Goal: Task Accomplishment & Management: Use online tool/utility

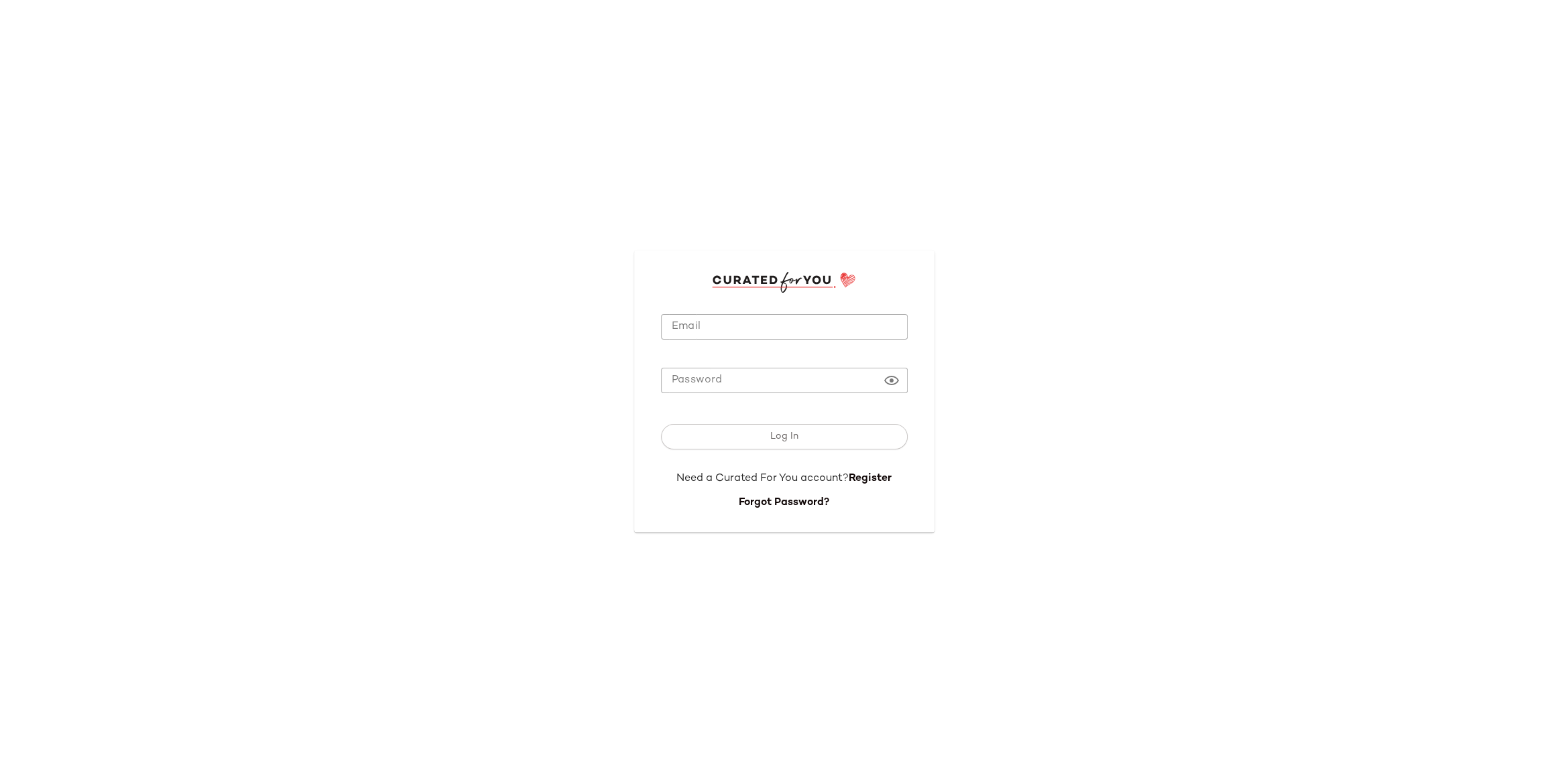
type input "**********"
click at [798, 336] on input "**********" at bounding box center [784, 327] width 246 height 26
click at [791, 435] on span "Log In" at bounding box center [784, 437] width 29 height 11
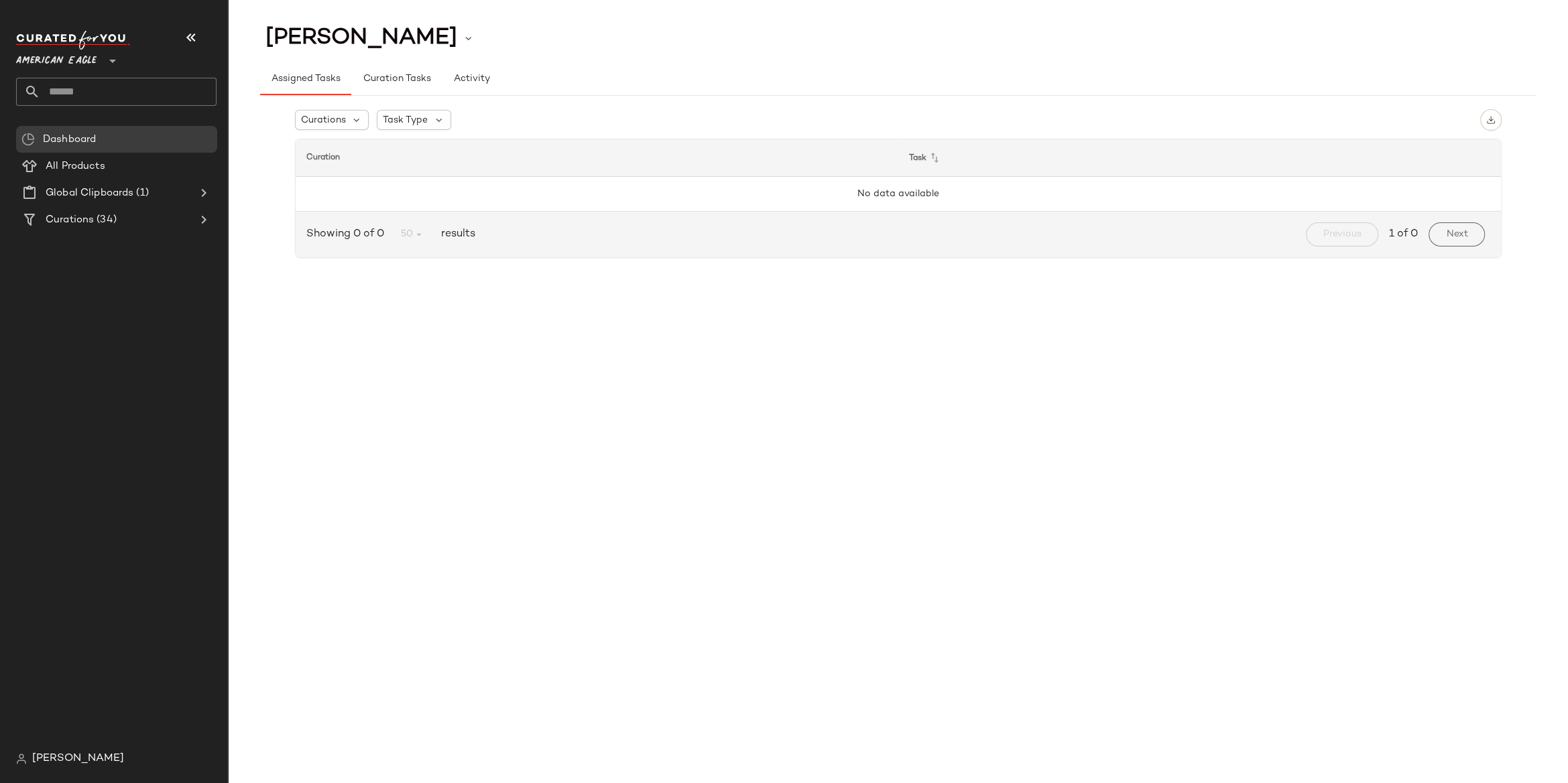
click at [115, 50] on div at bounding box center [111, 53] width 19 height 33
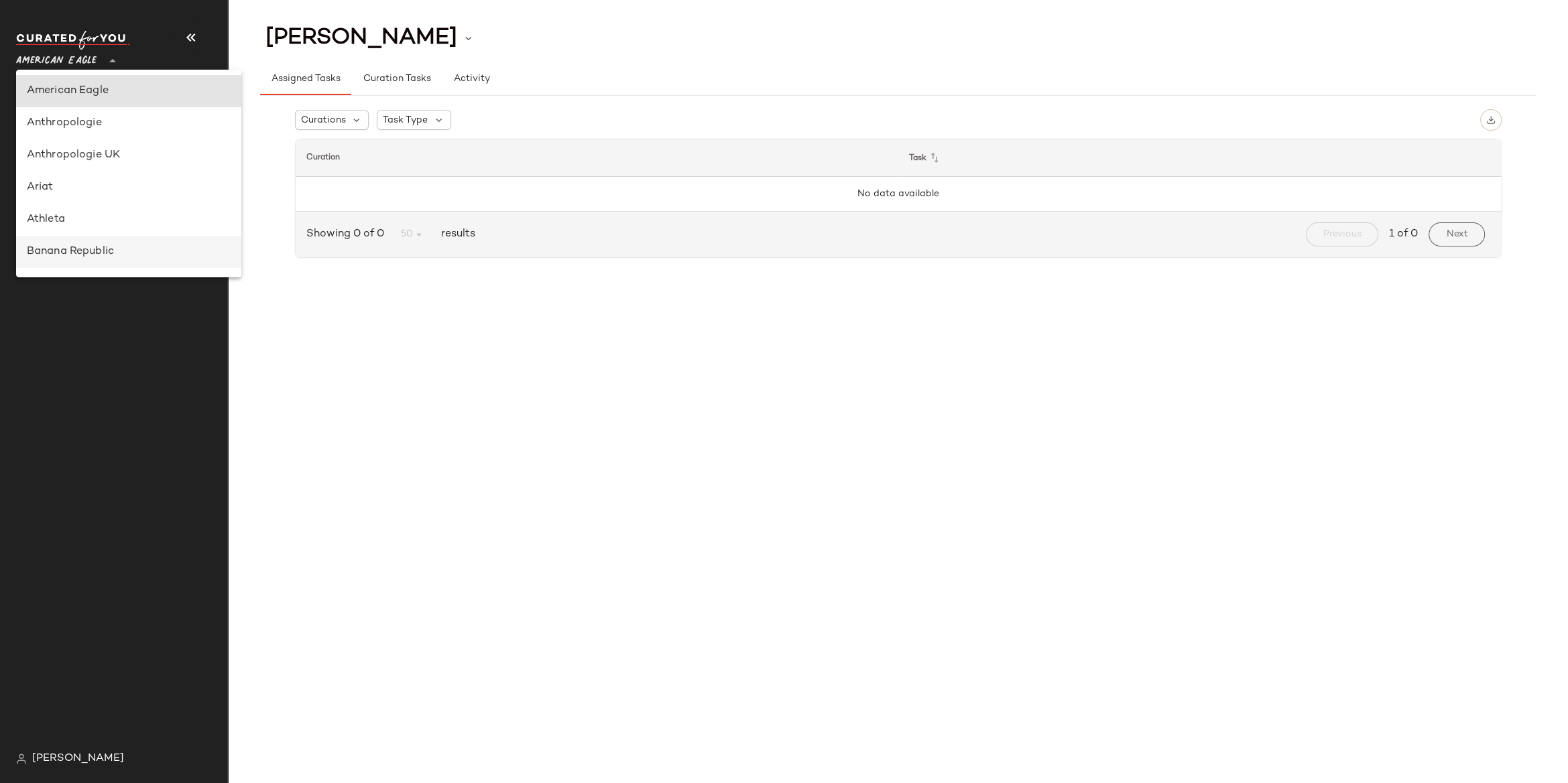
click at [93, 257] on div "Banana Republic" at bounding box center [128, 252] width 204 height 16
type input "**"
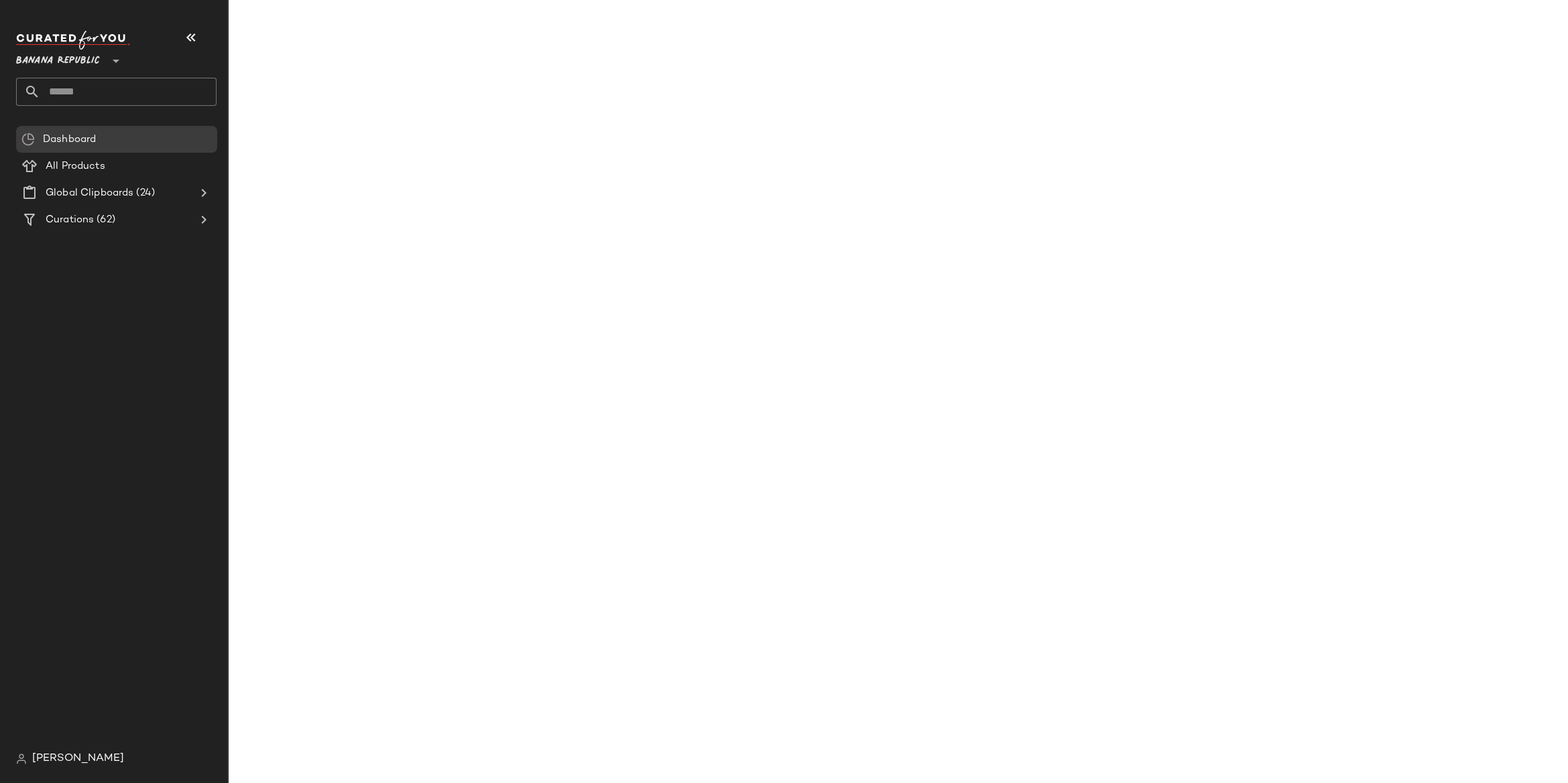
click at [115, 95] on input "text" at bounding box center [128, 91] width 176 height 28
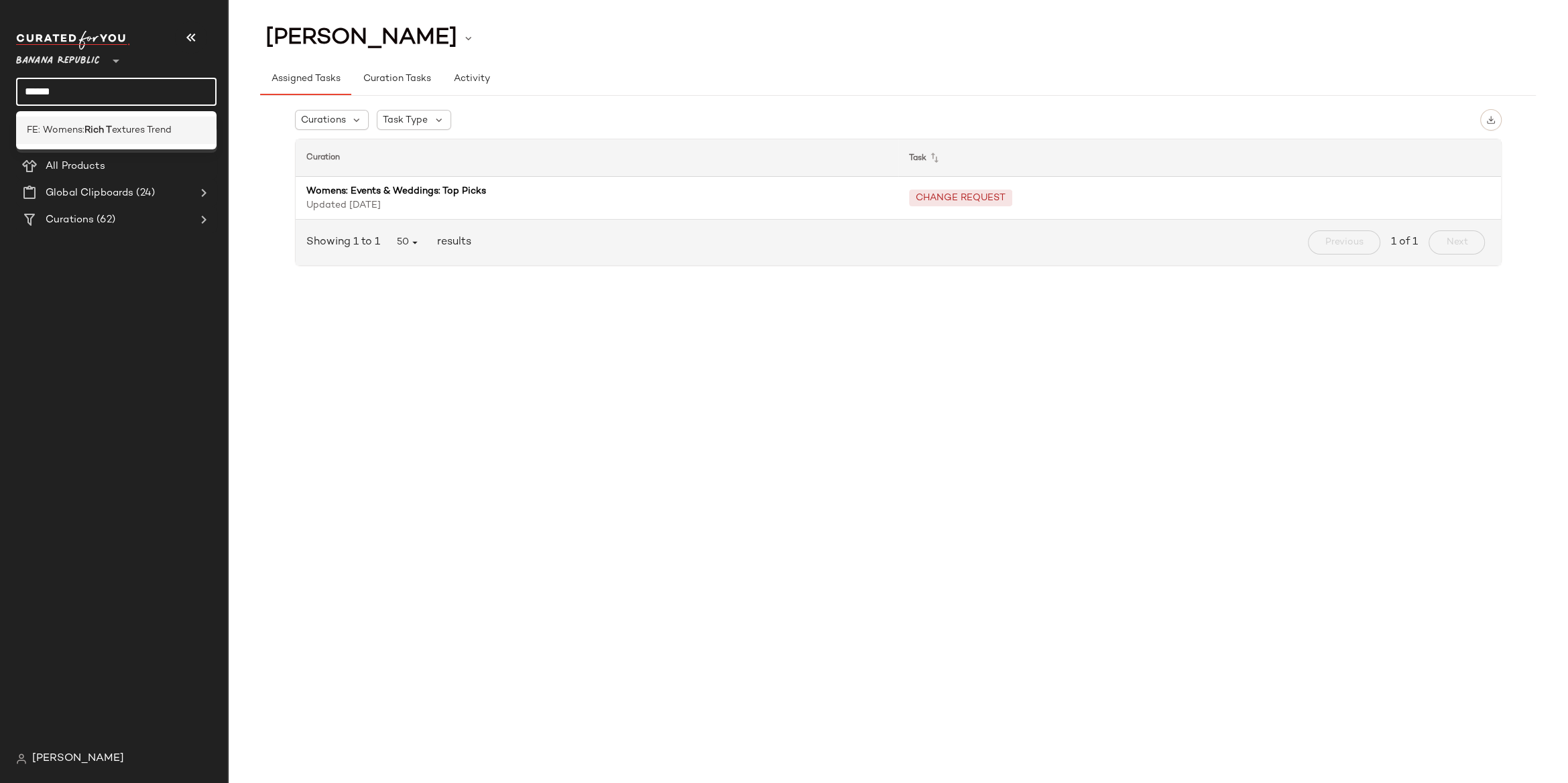
type input "******"
click at [113, 121] on div "FE: Womens: Rich T extures Trend" at bounding box center [117, 130] width 201 height 27
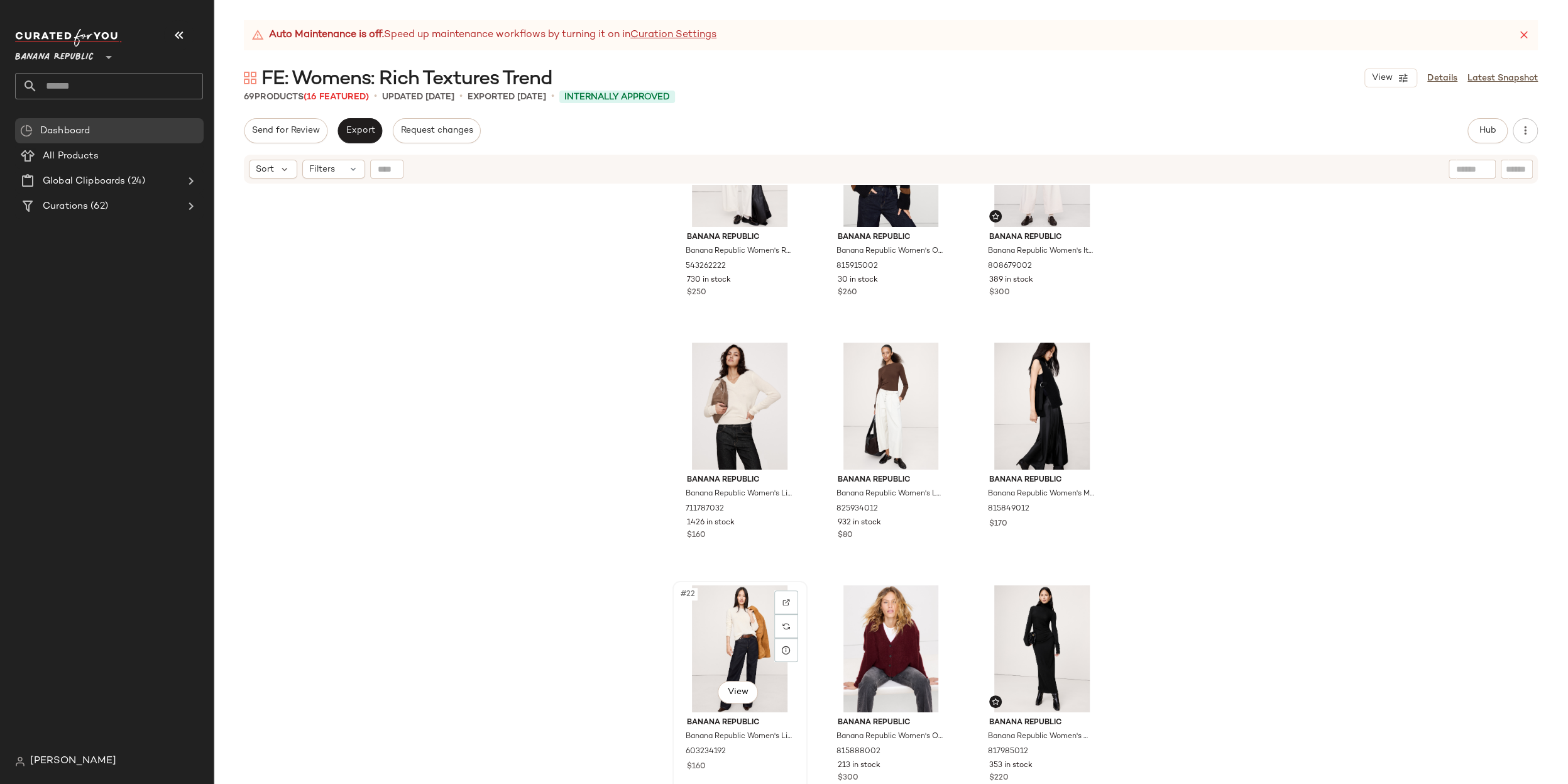
scroll to position [1416, 0]
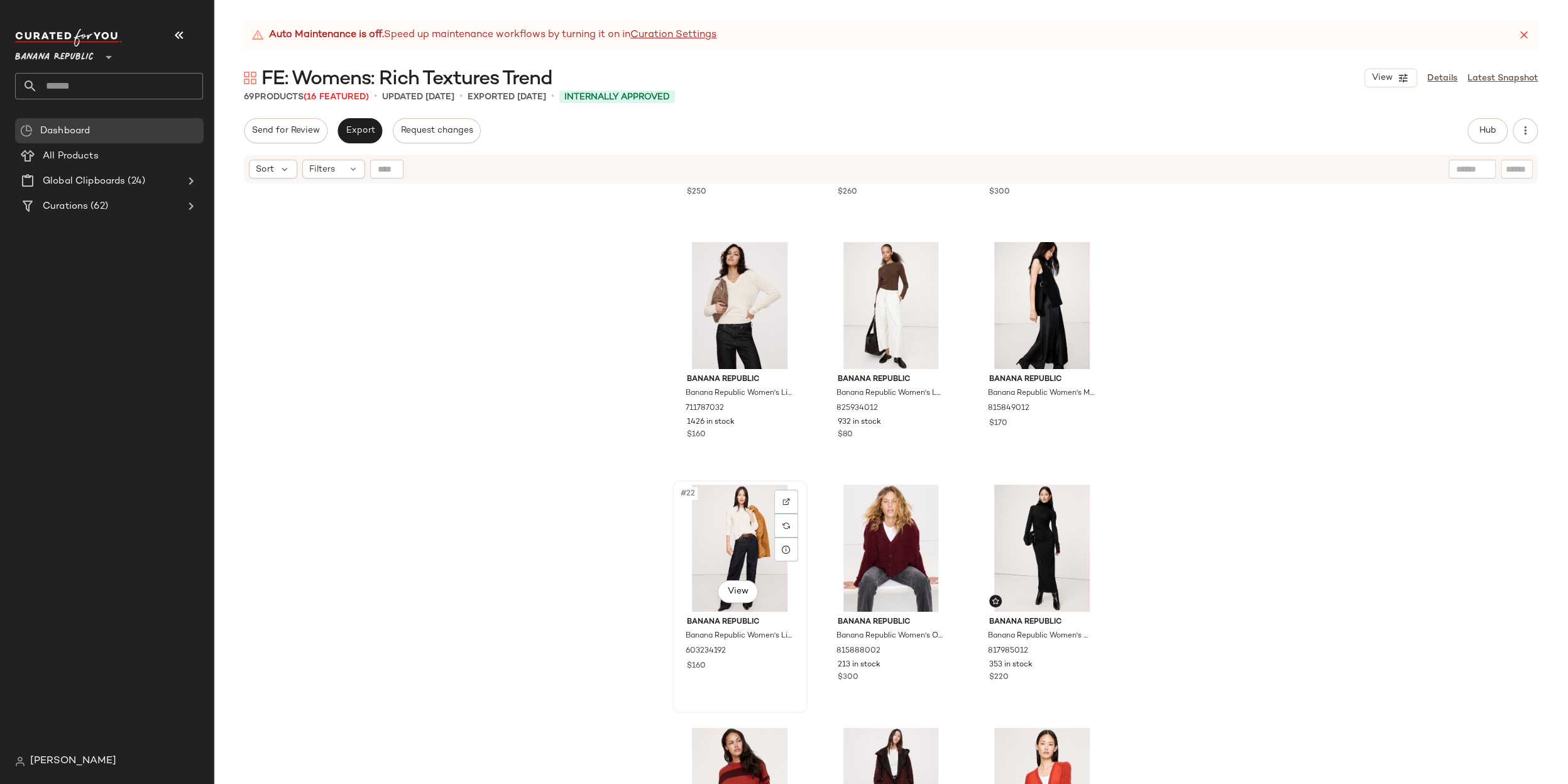
click at [741, 558] on div "#22 View" at bounding box center [740, 548] width 126 height 127
click at [1469, 132] on span "Hub" at bounding box center [1487, 131] width 18 height 10
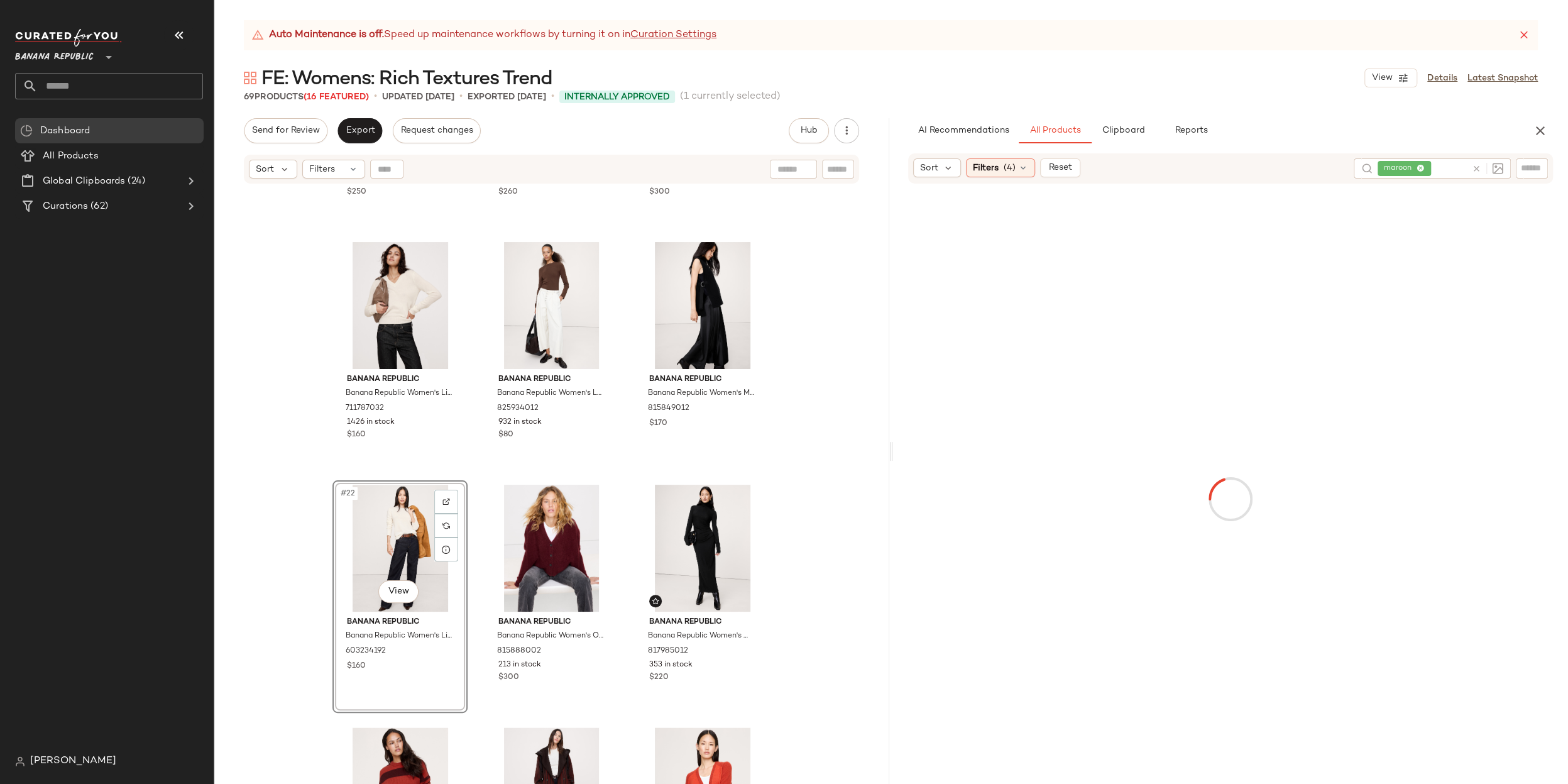
click at [1469, 165] on icon at bounding box center [1476, 168] width 10 height 10
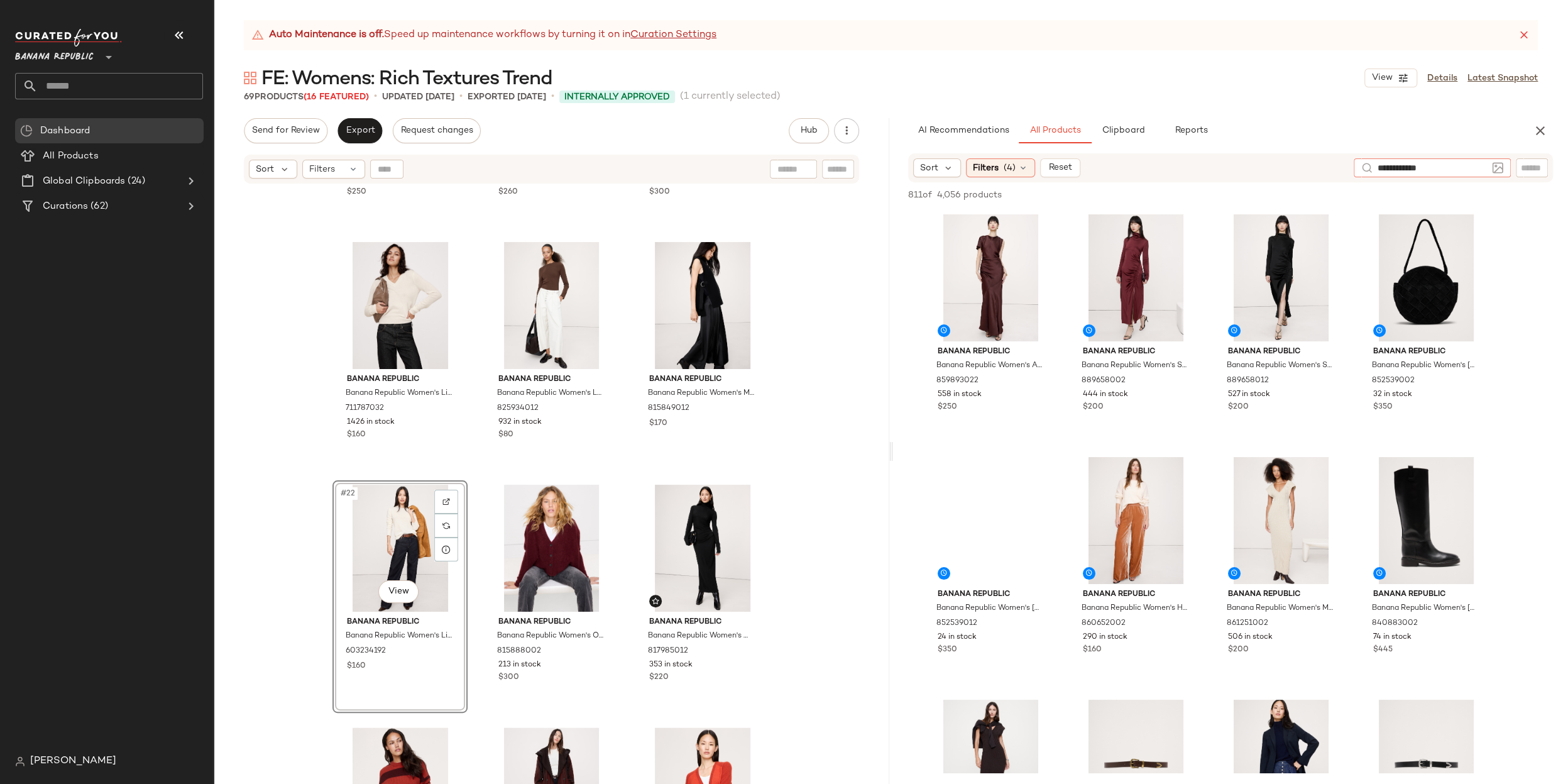
type input "**********"
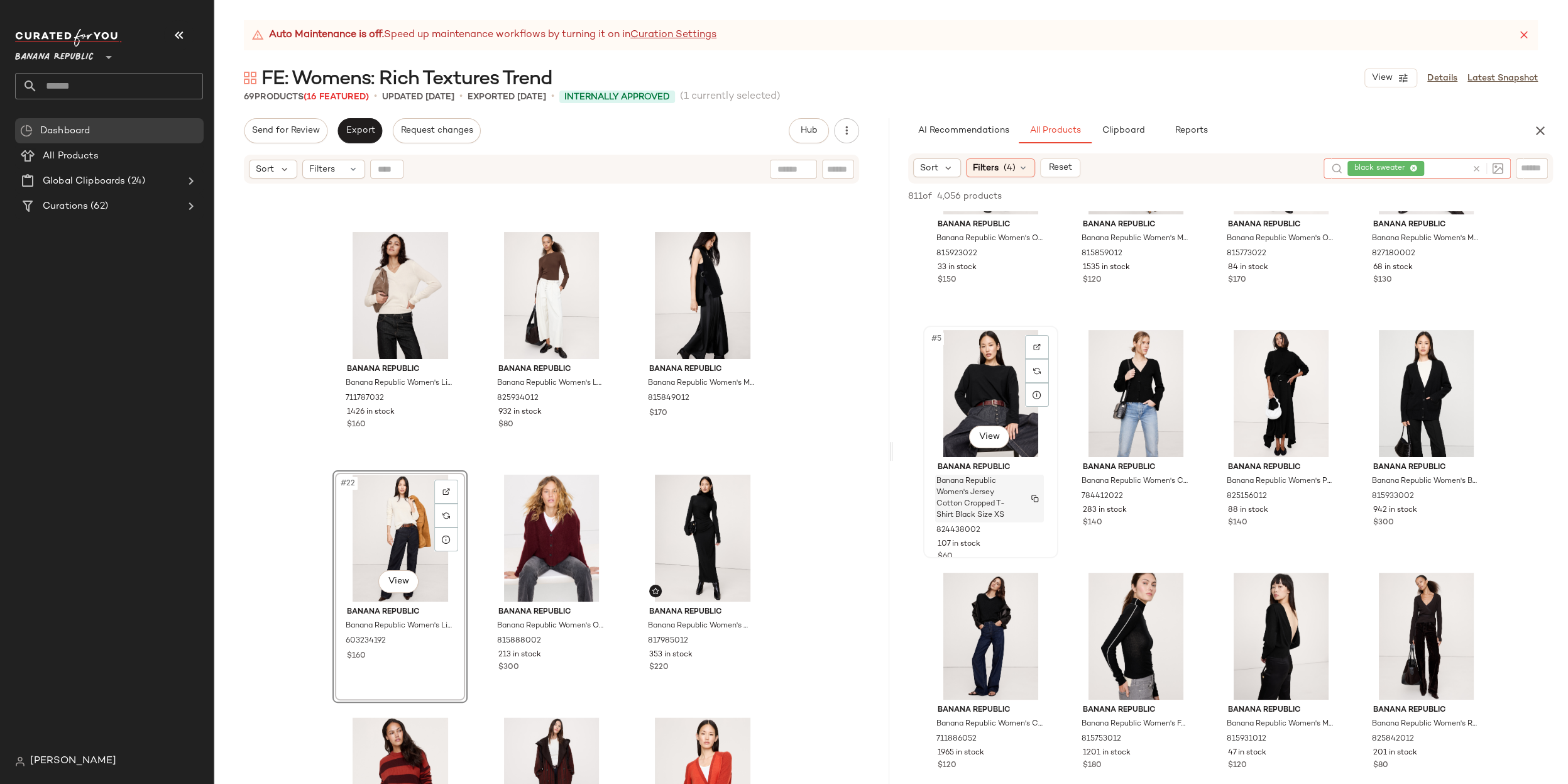
scroll to position [143, 0]
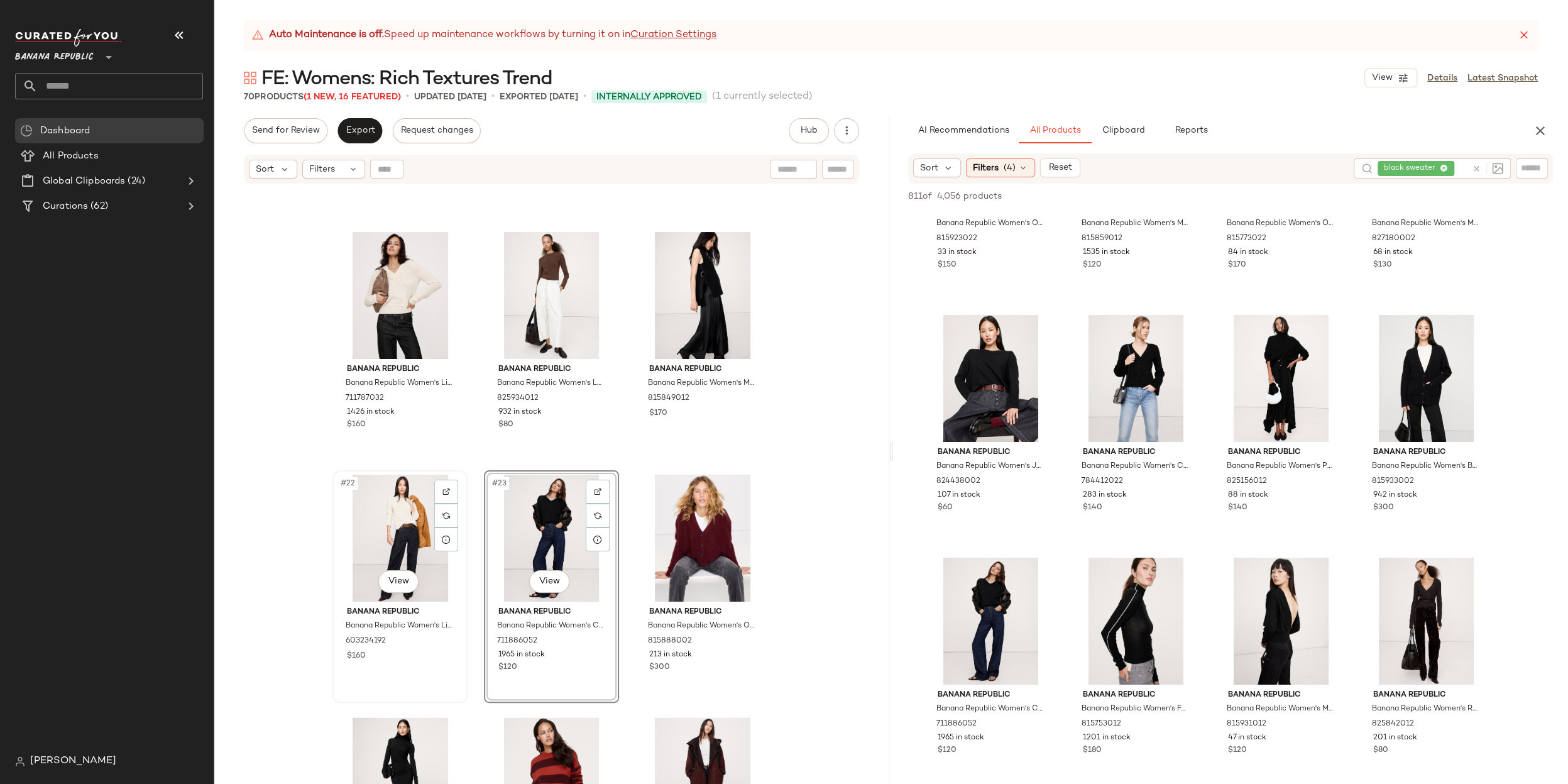
click at [385, 536] on div "#22 View" at bounding box center [400, 538] width 126 height 127
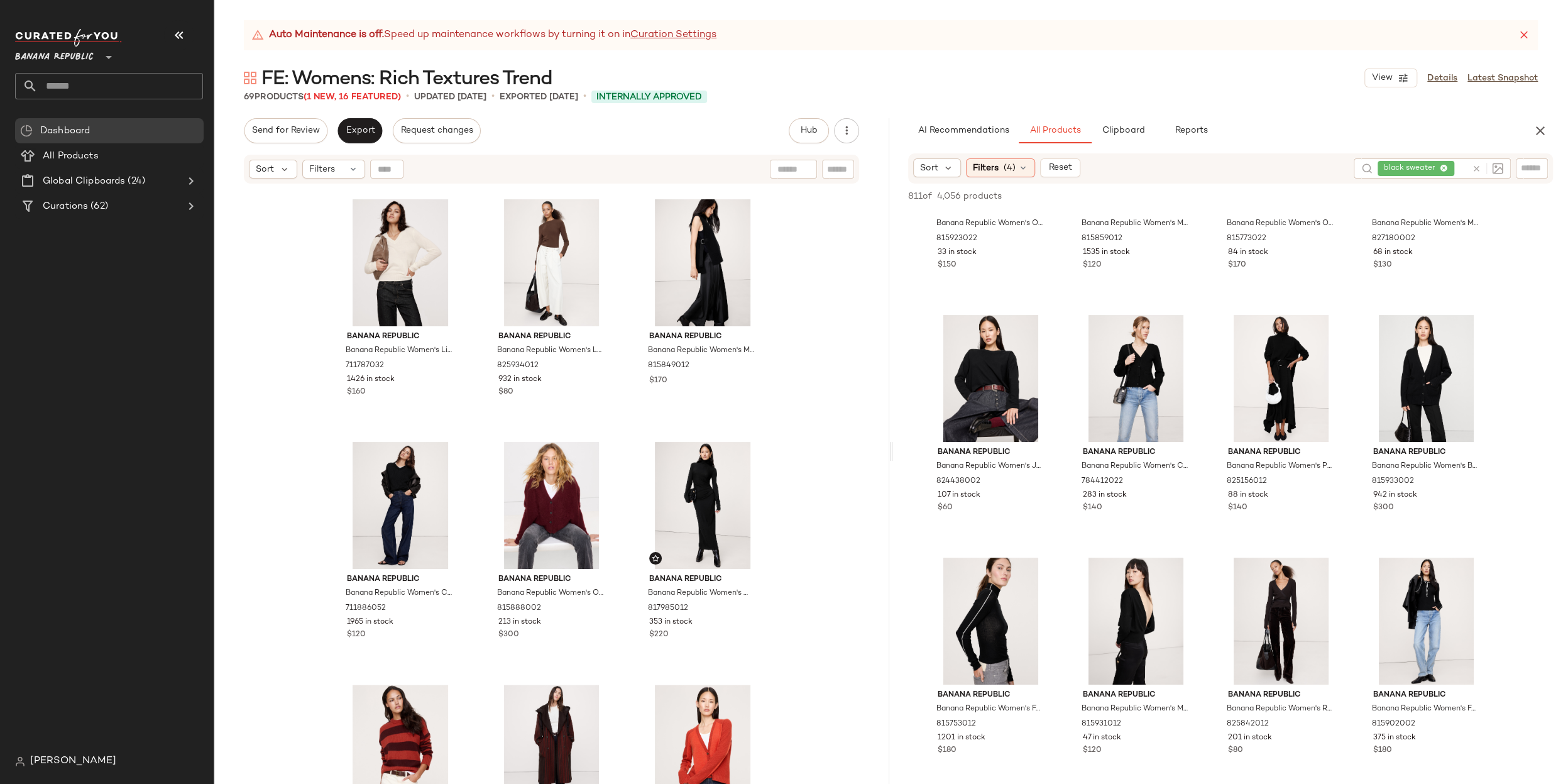
scroll to position [1457, 0]
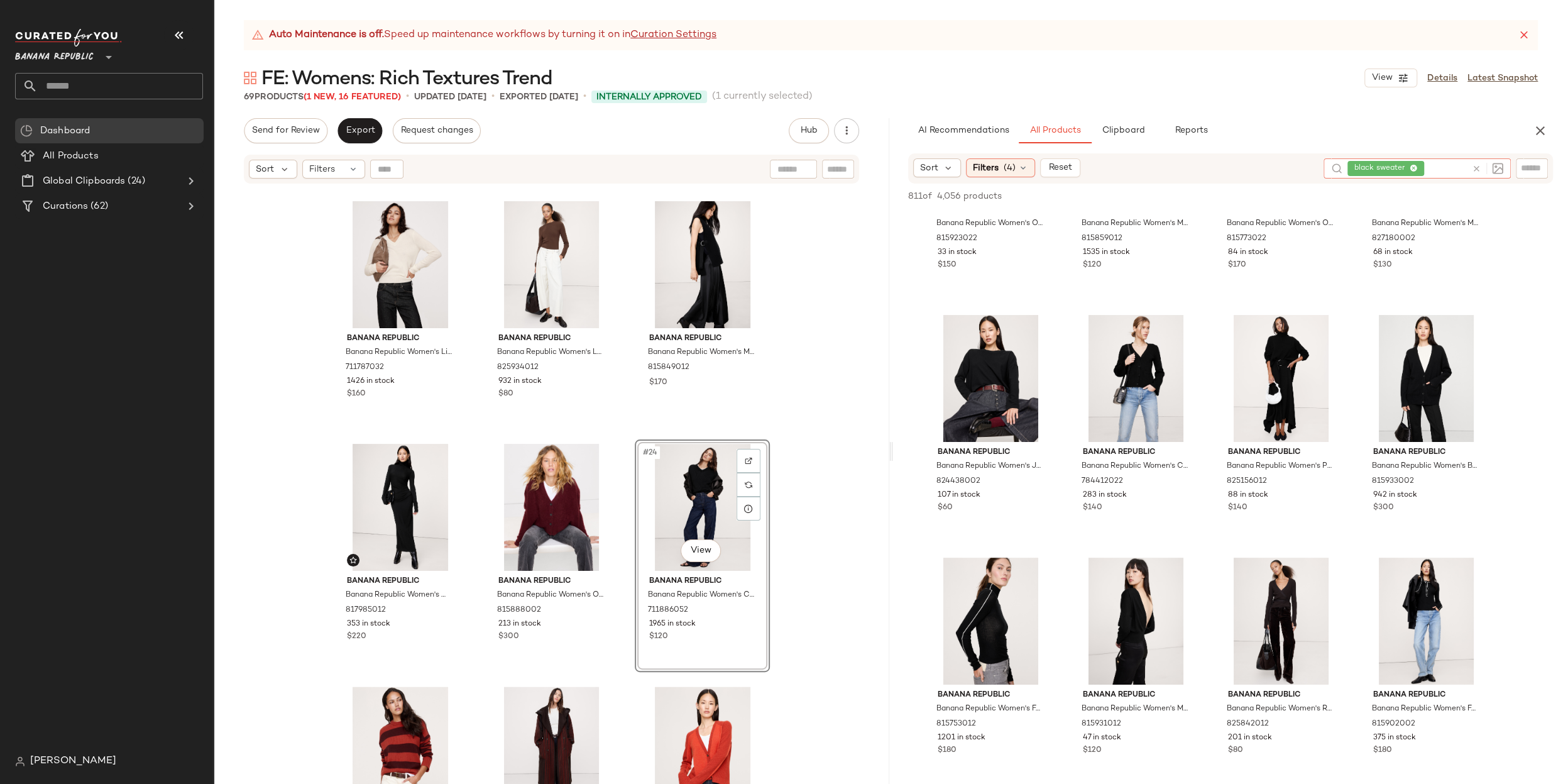
click at [1469, 170] on icon at bounding box center [1476, 168] width 10 height 10
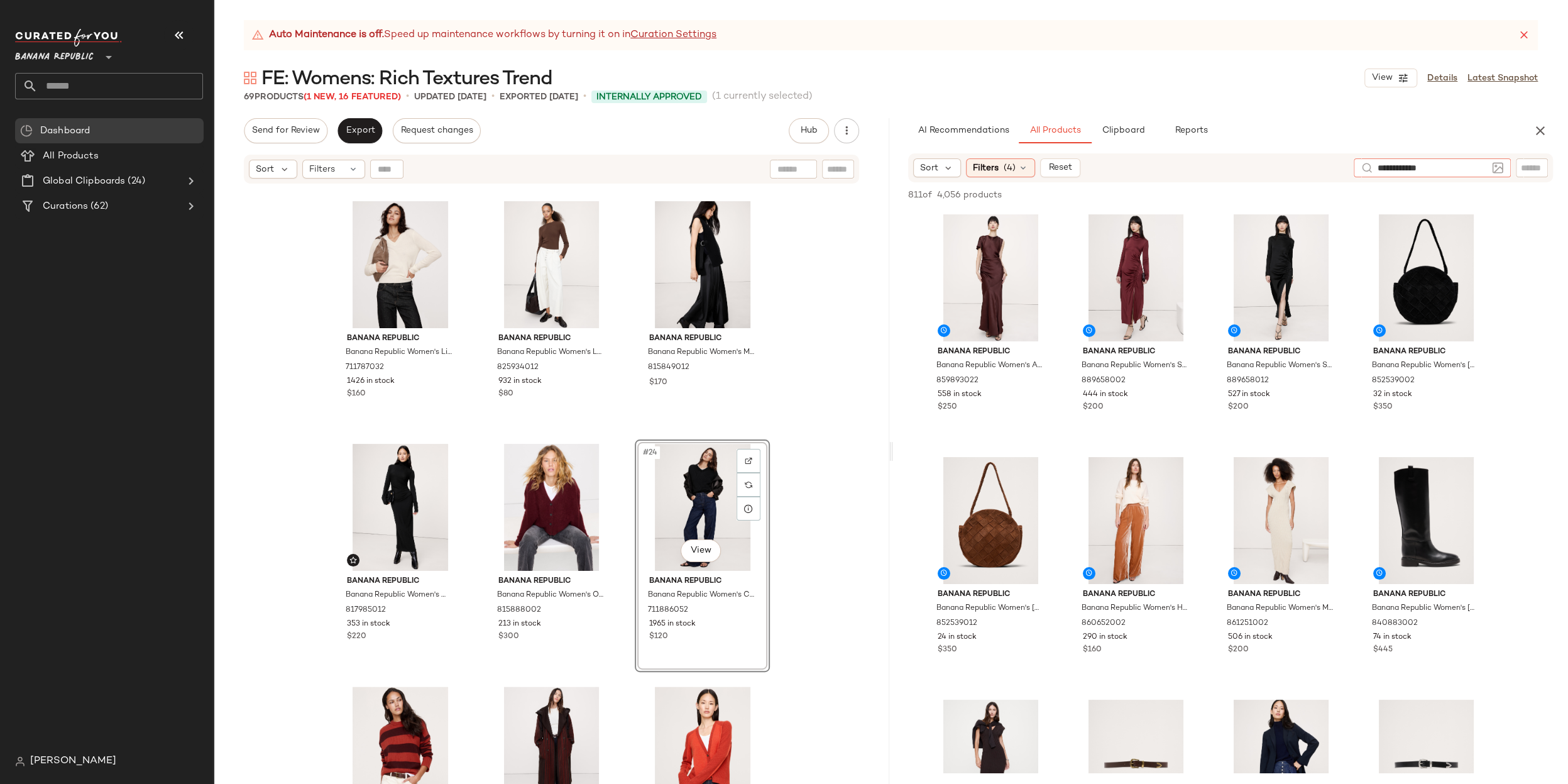
type input "**********"
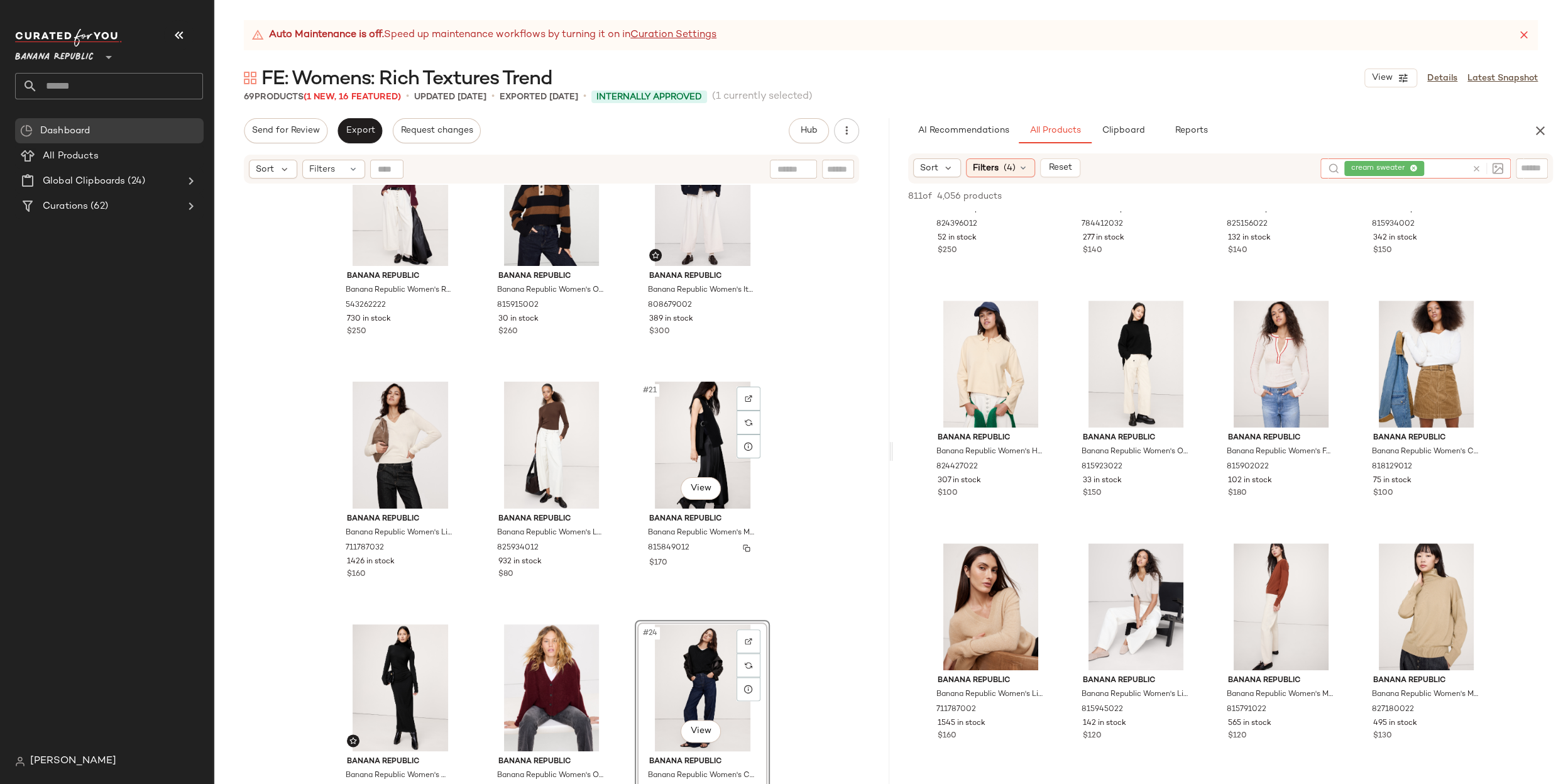
scroll to position [1330, 0]
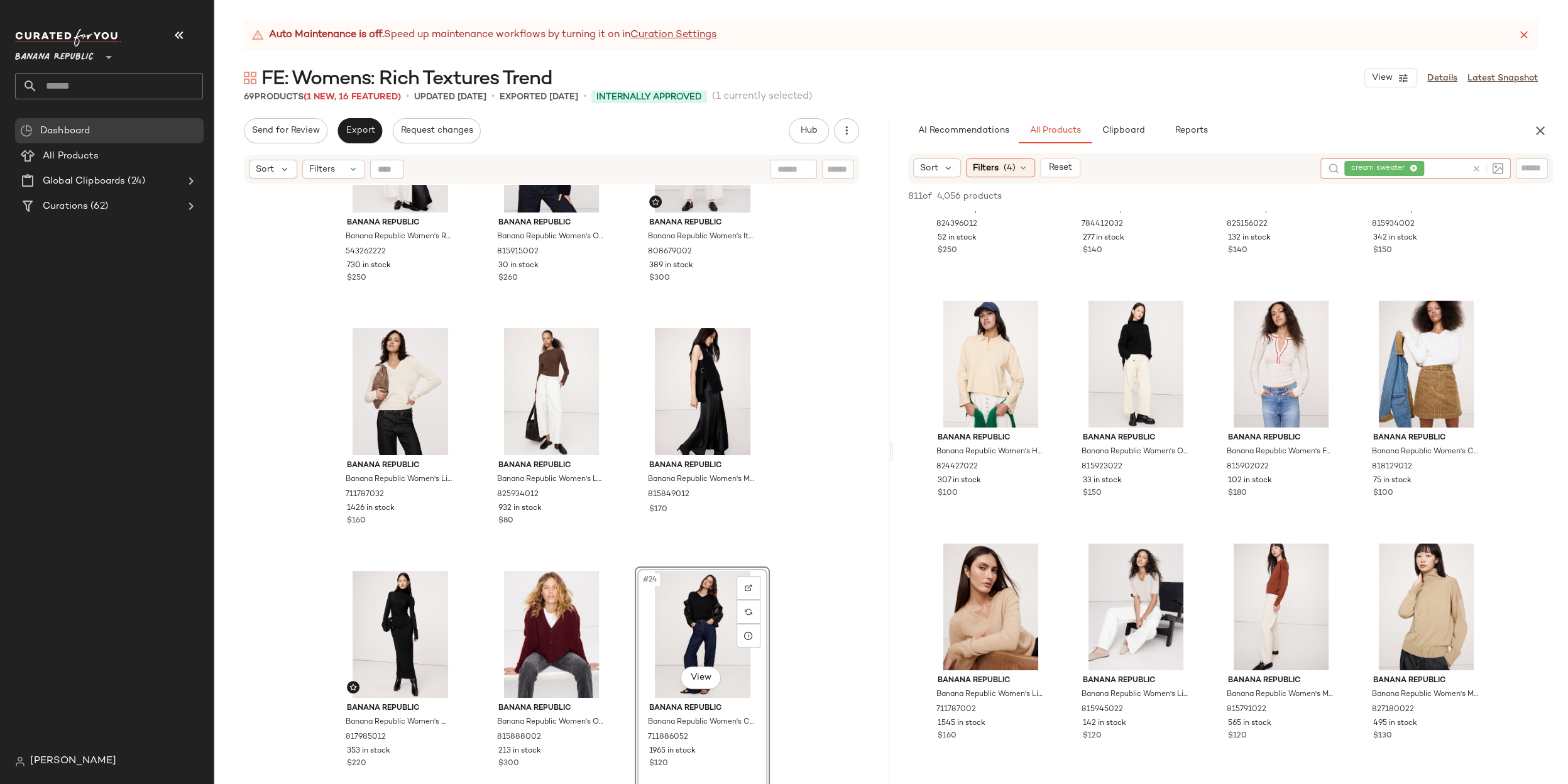
click at [1469, 164] on icon at bounding box center [1476, 168] width 10 height 10
click at [1469, 166] on input "text" at bounding box center [1532, 168] width 22 height 13
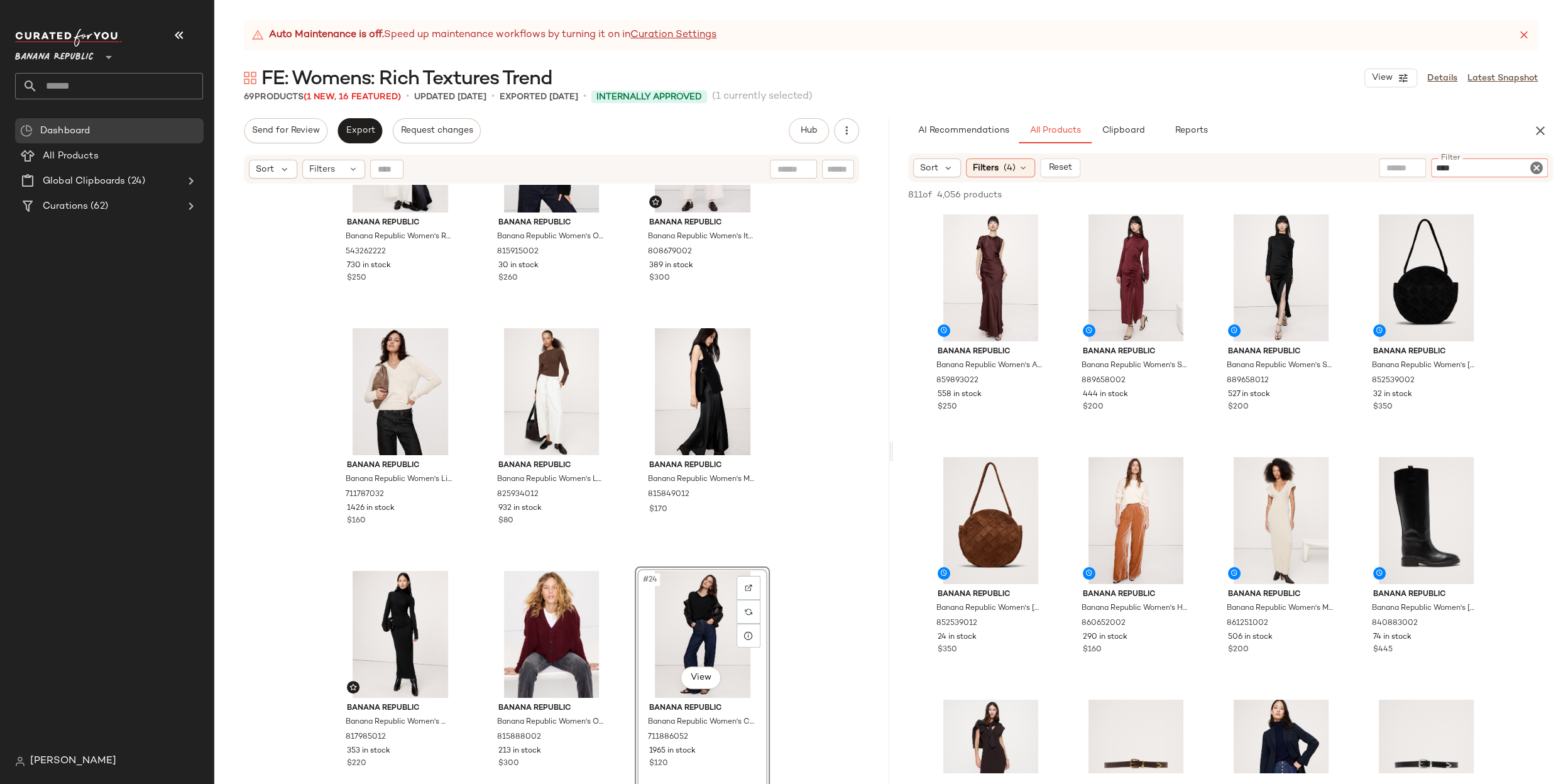
type input "*****"
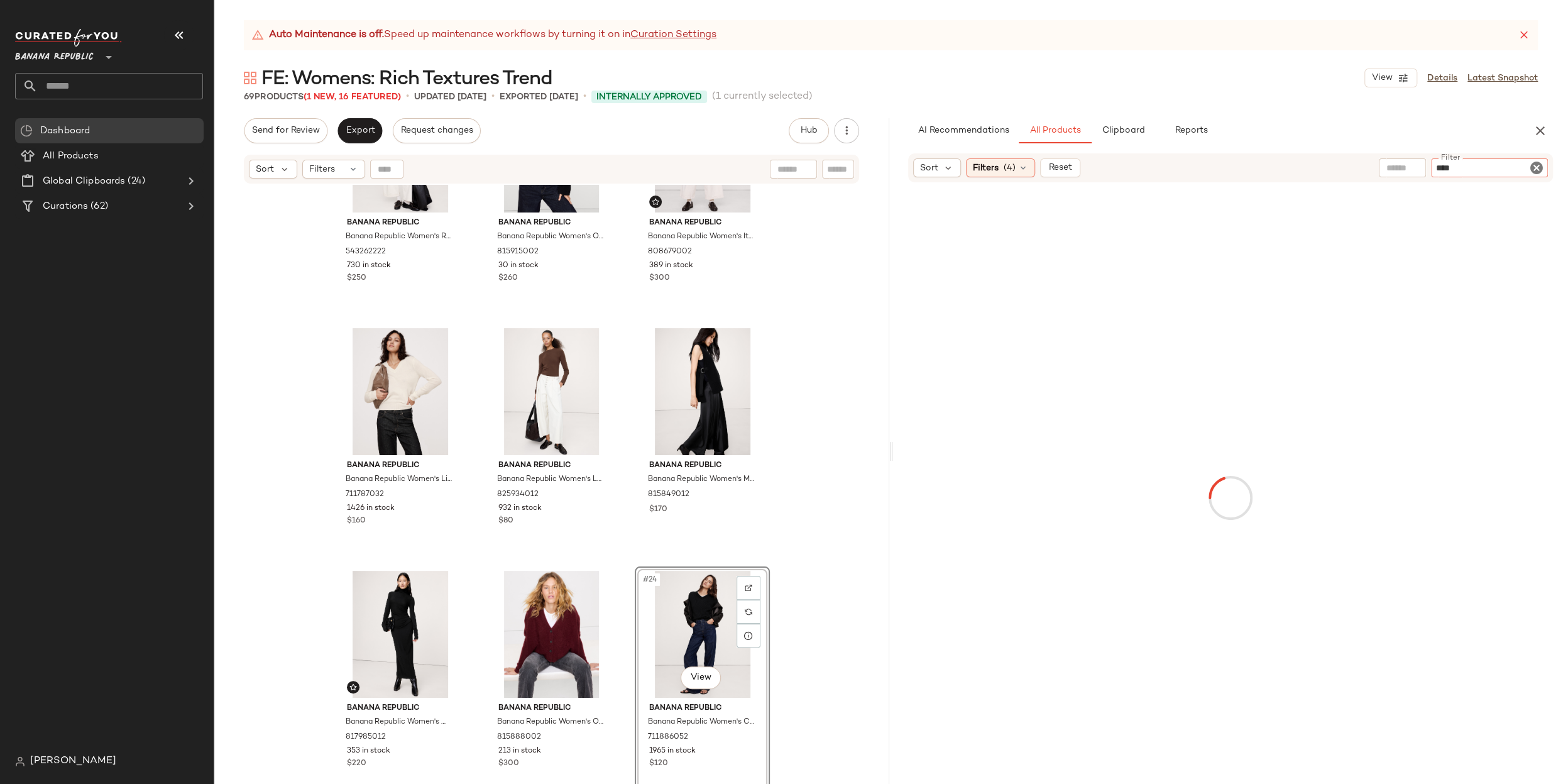
type input "*****"
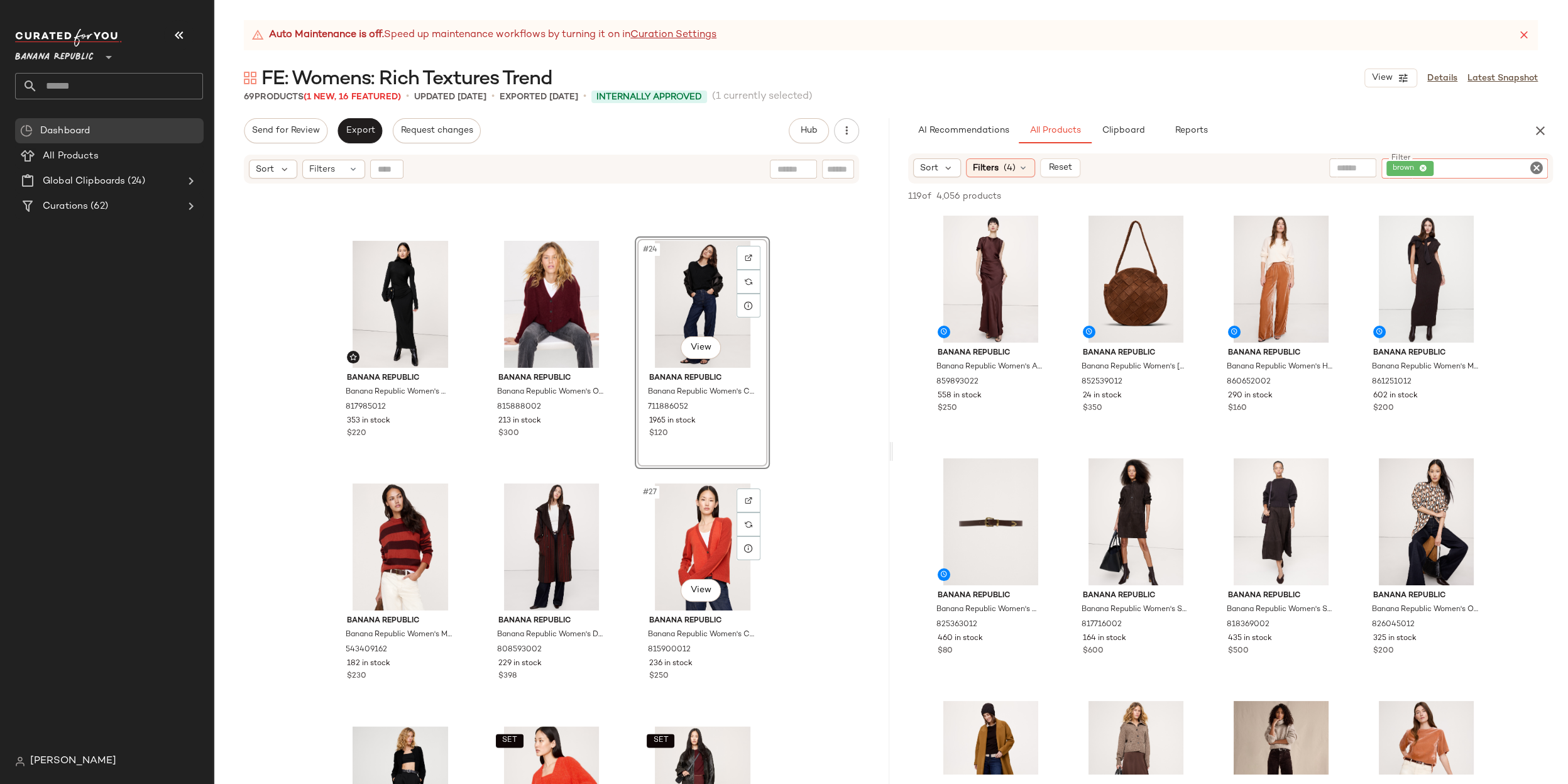
scroll to position [1650, 0]
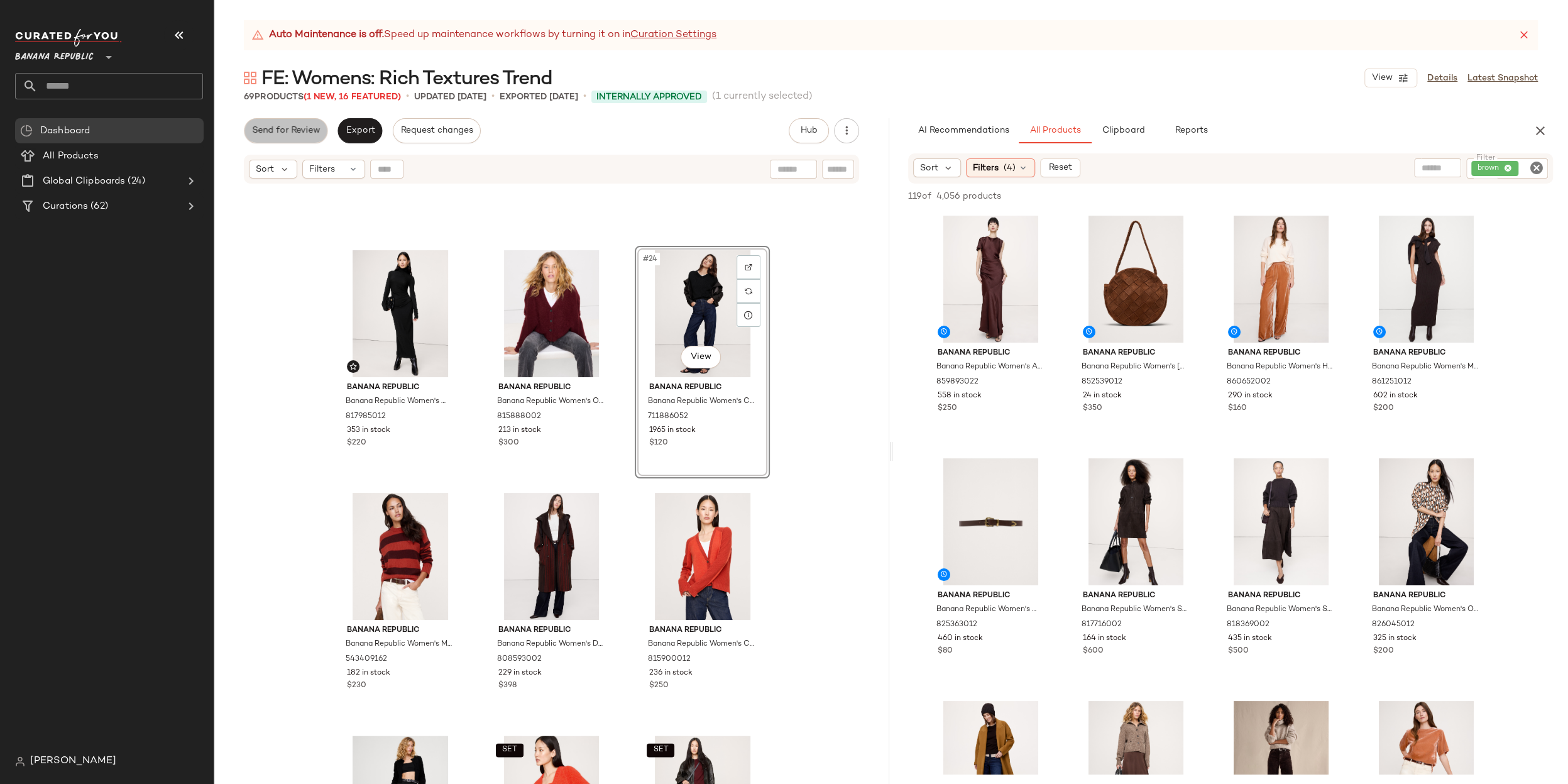
click at [302, 129] on span "Send for Review" at bounding box center [285, 131] width 68 height 10
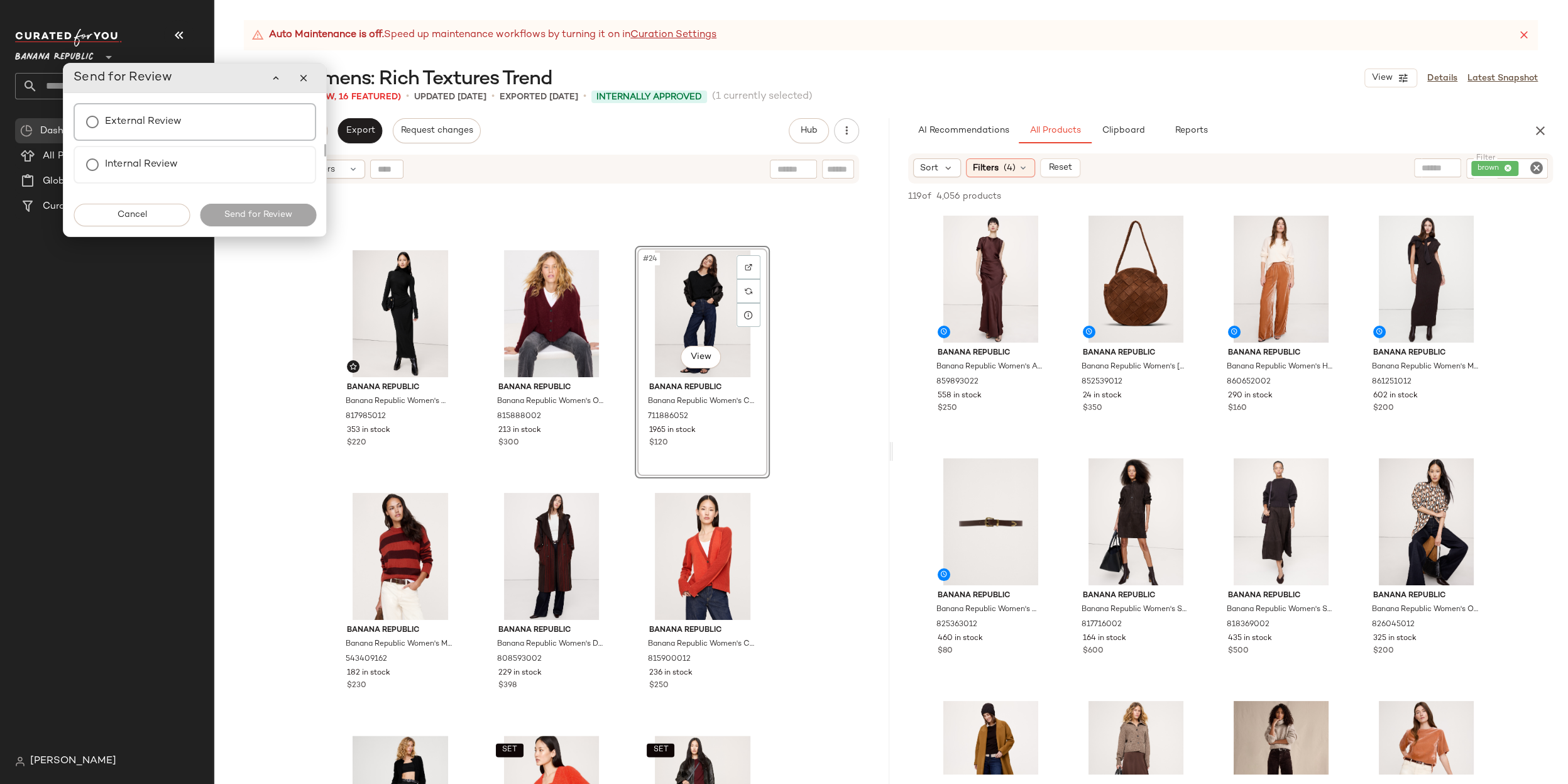
click at [215, 114] on div "External Review" at bounding box center [194, 122] width 242 height 38
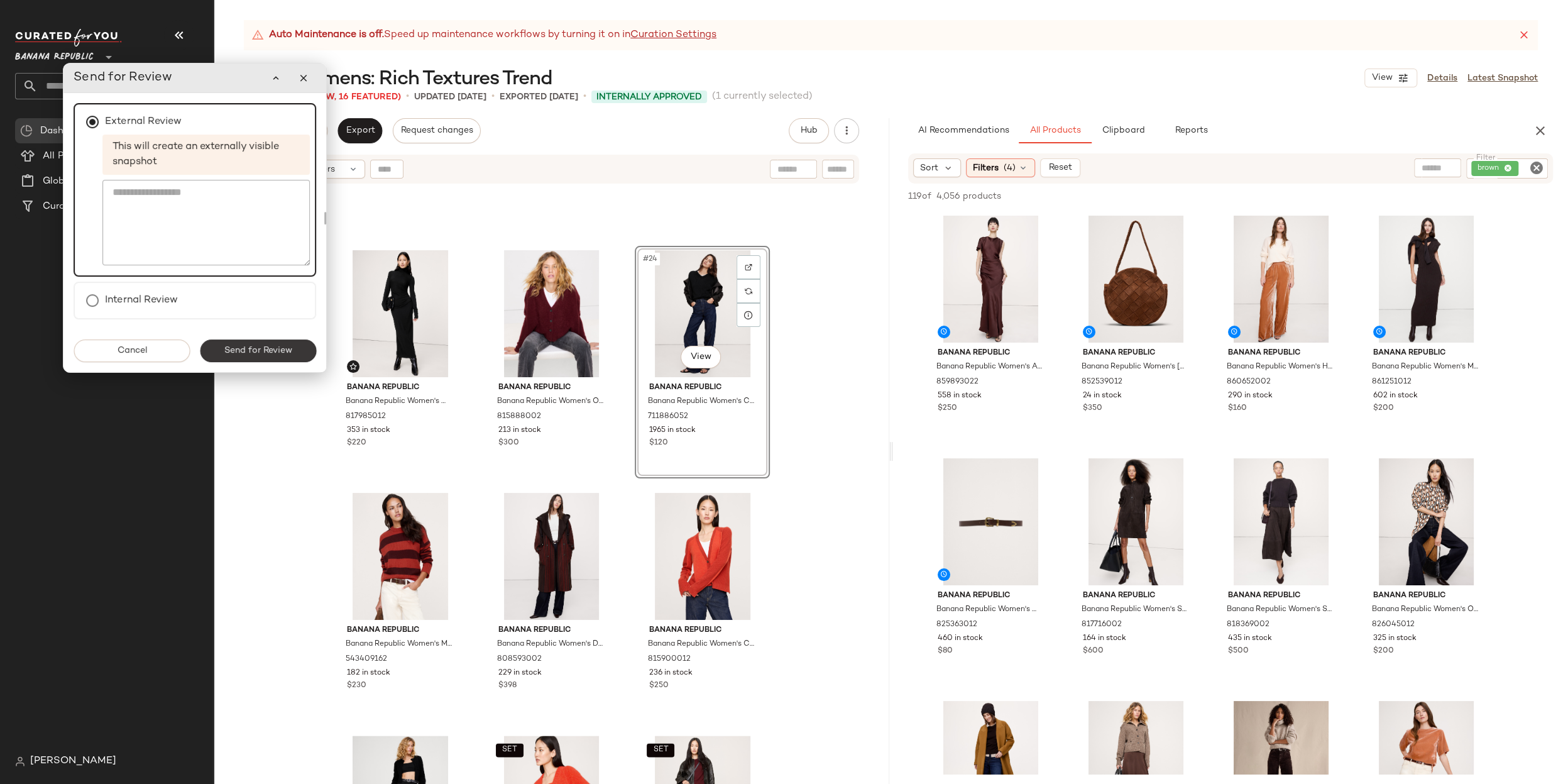
click at [245, 353] on span "Send for Review" at bounding box center [258, 351] width 68 height 10
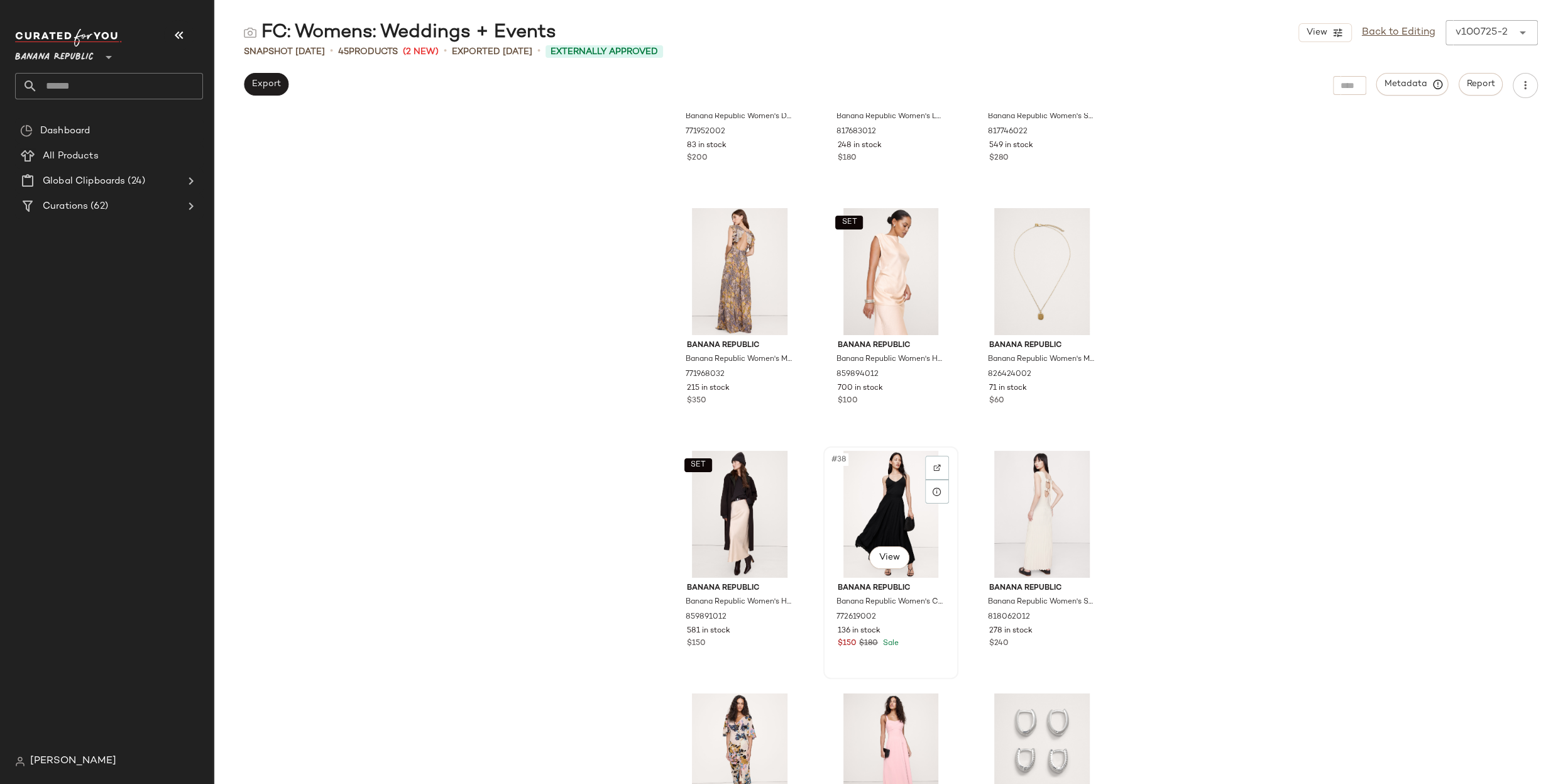
scroll to position [2972, 0]
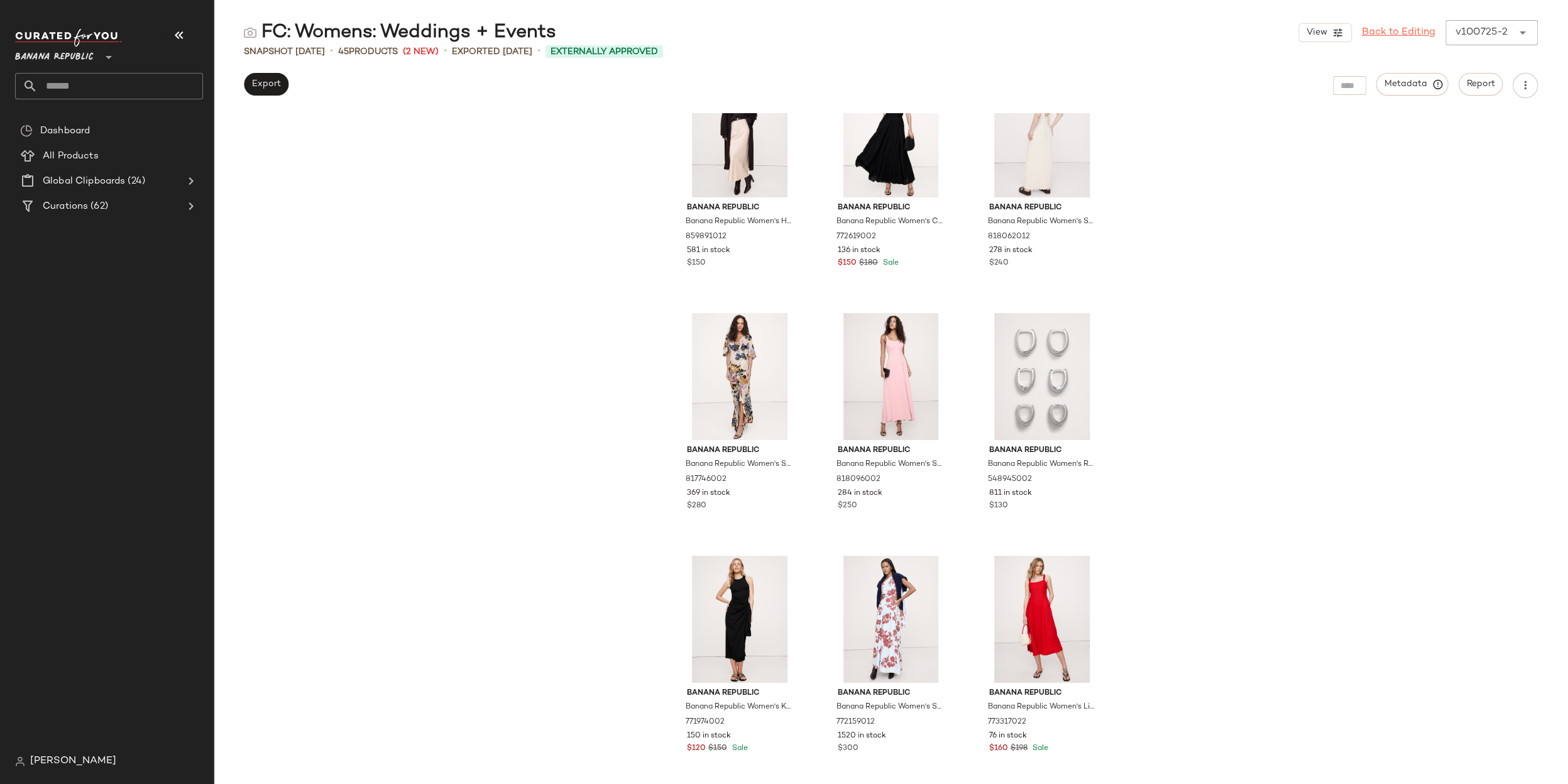
click at [1426, 33] on link "Back to Editing" at bounding box center [1398, 33] width 74 height 15
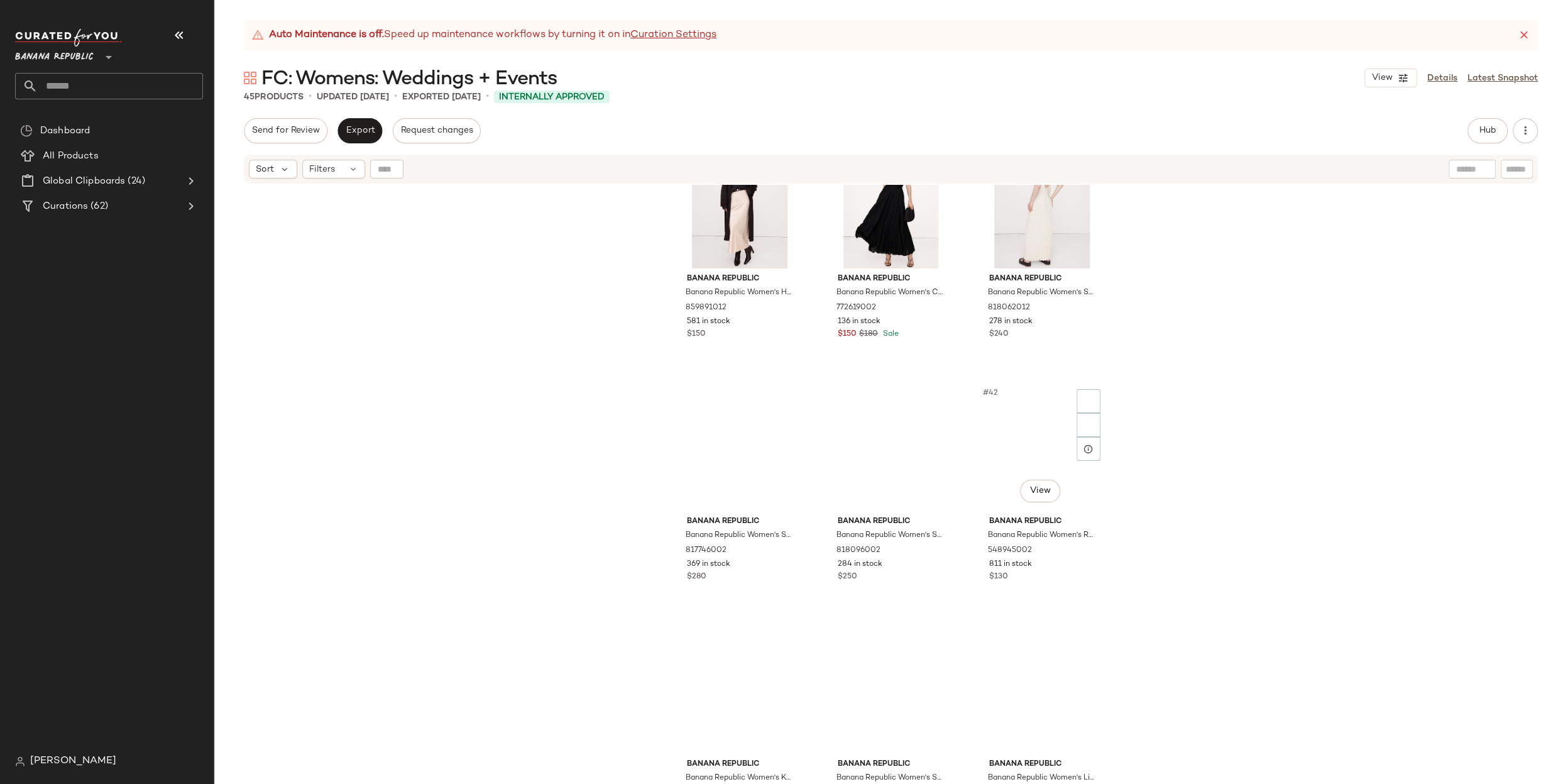
scroll to position [3012, 0]
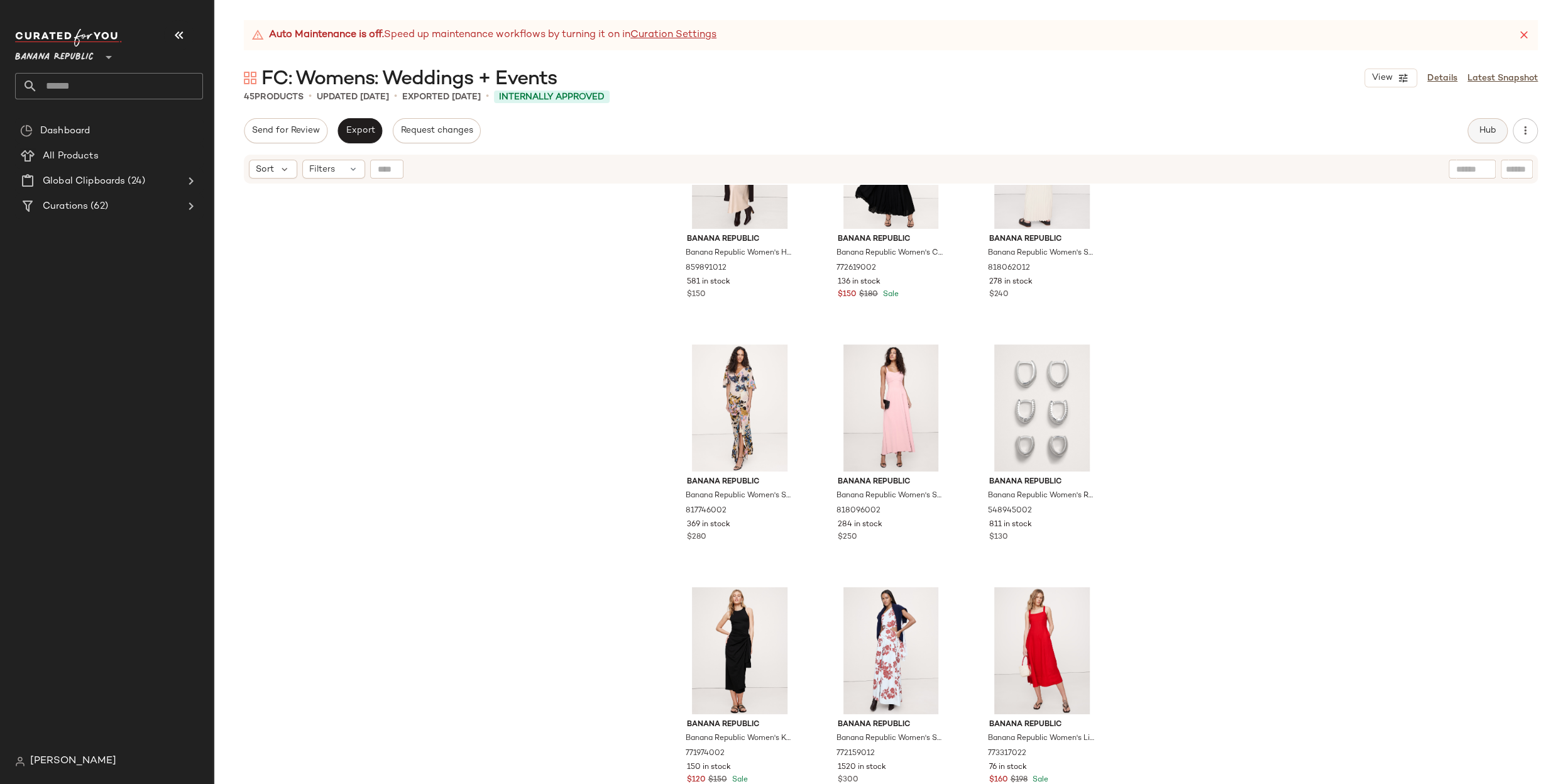
click at [1491, 131] on span "Hub" at bounding box center [1487, 131] width 18 height 10
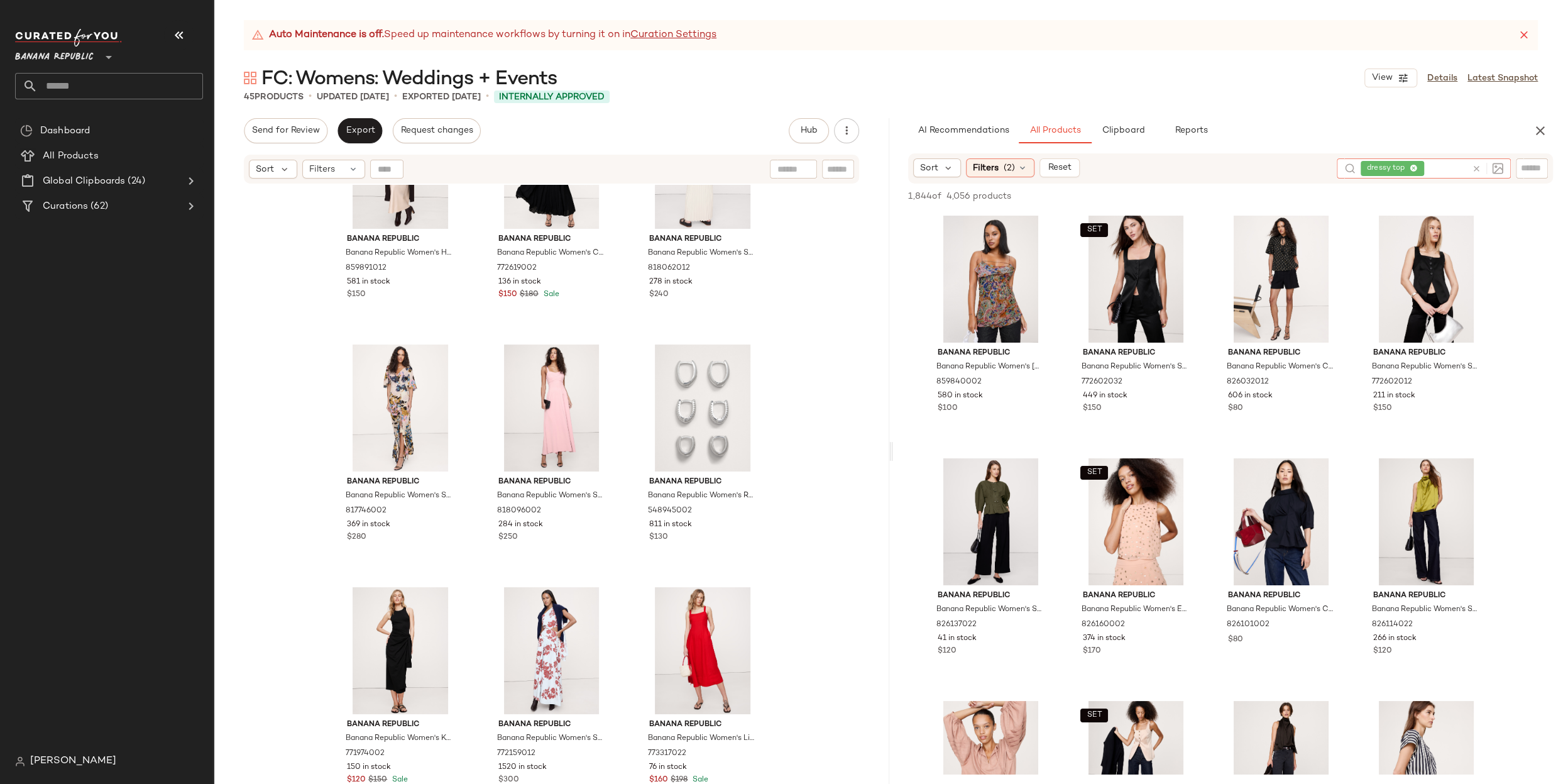
click at [1473, 166] on icon at bounding box center [1476, 168] width 10 height 10
type input "*****"
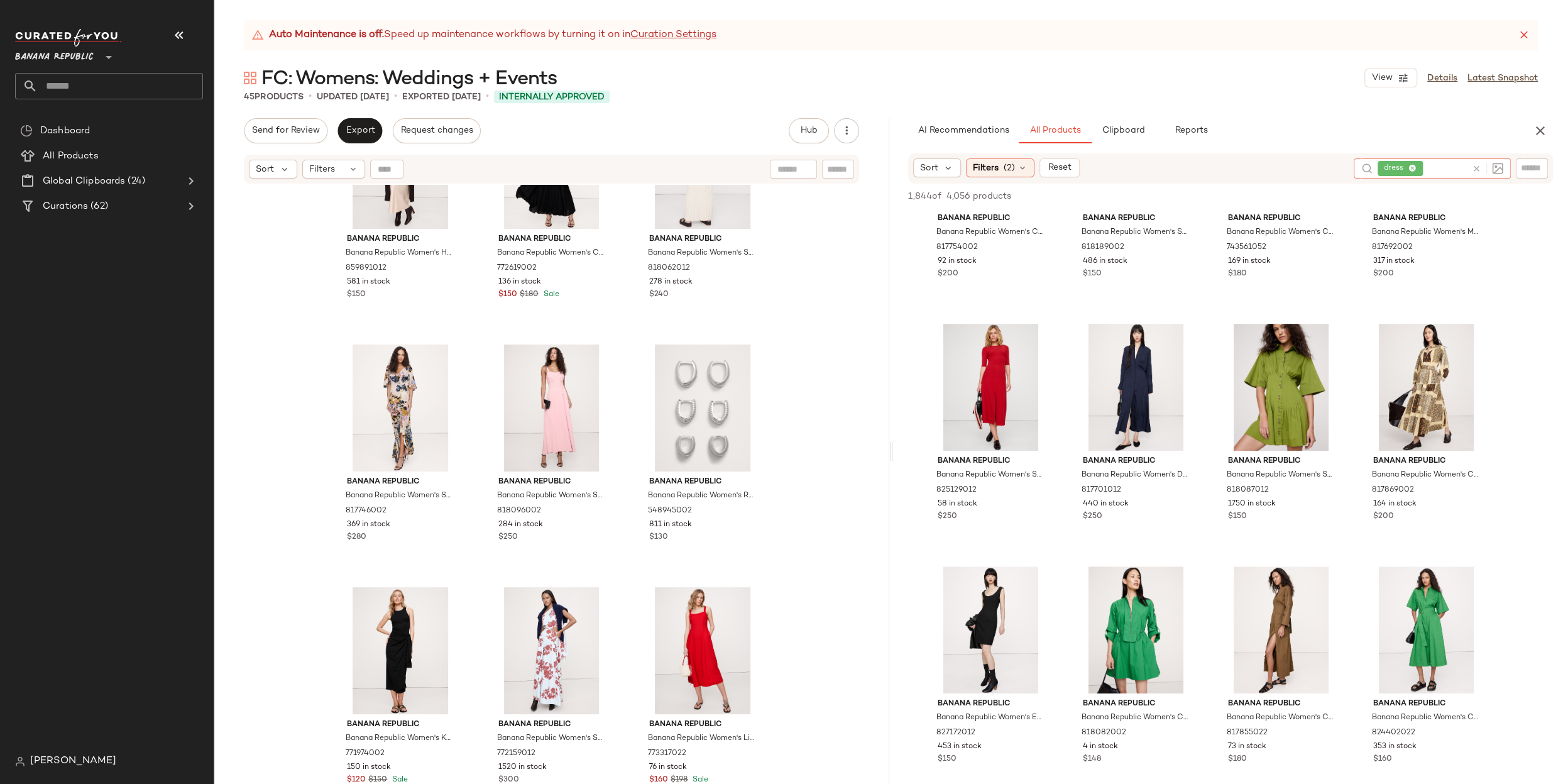
scroll to position [0, 0]
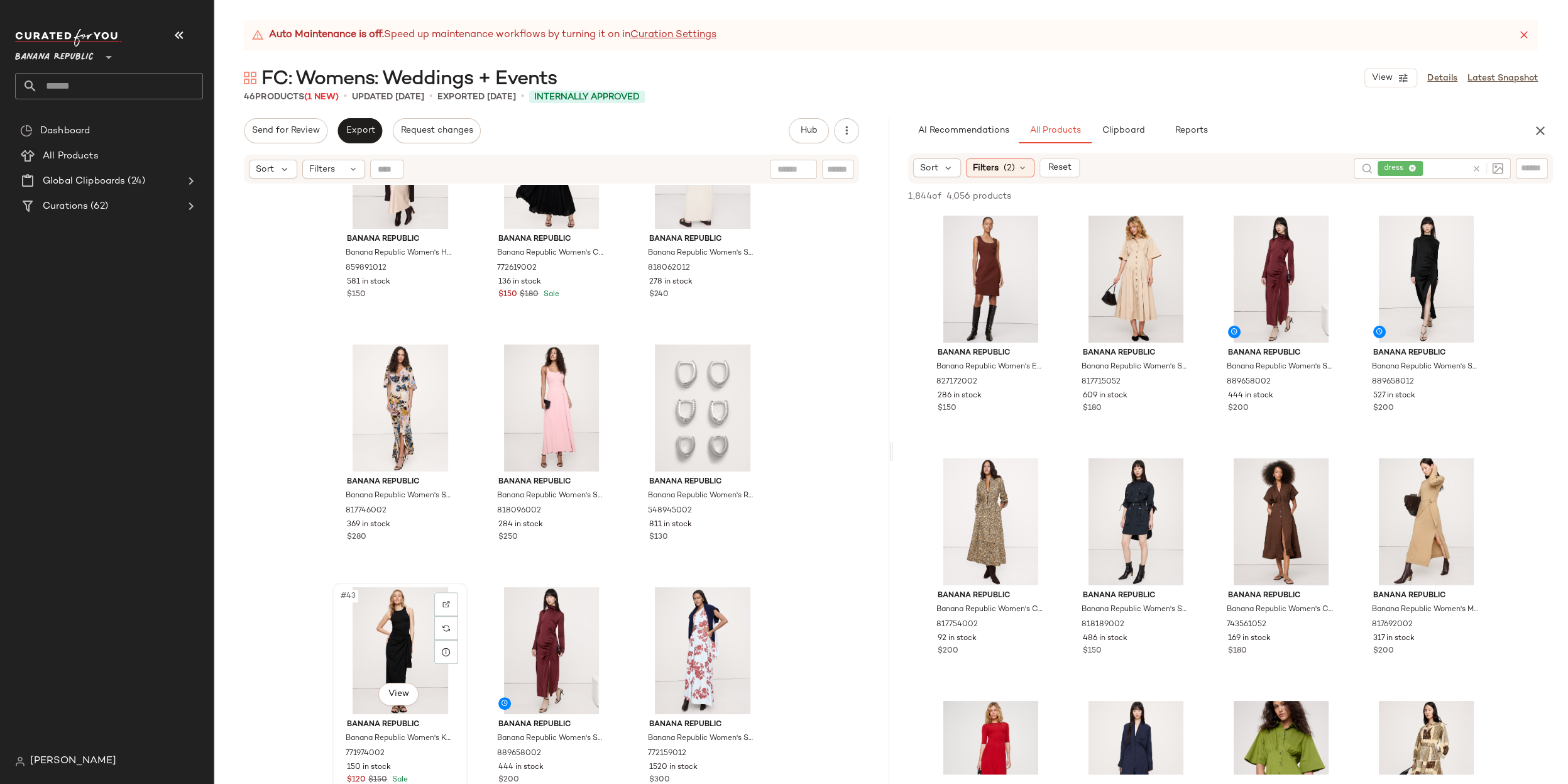
click at [408, 643] on div "#43 View" at bounding box center [400, 650] width 126 height 127
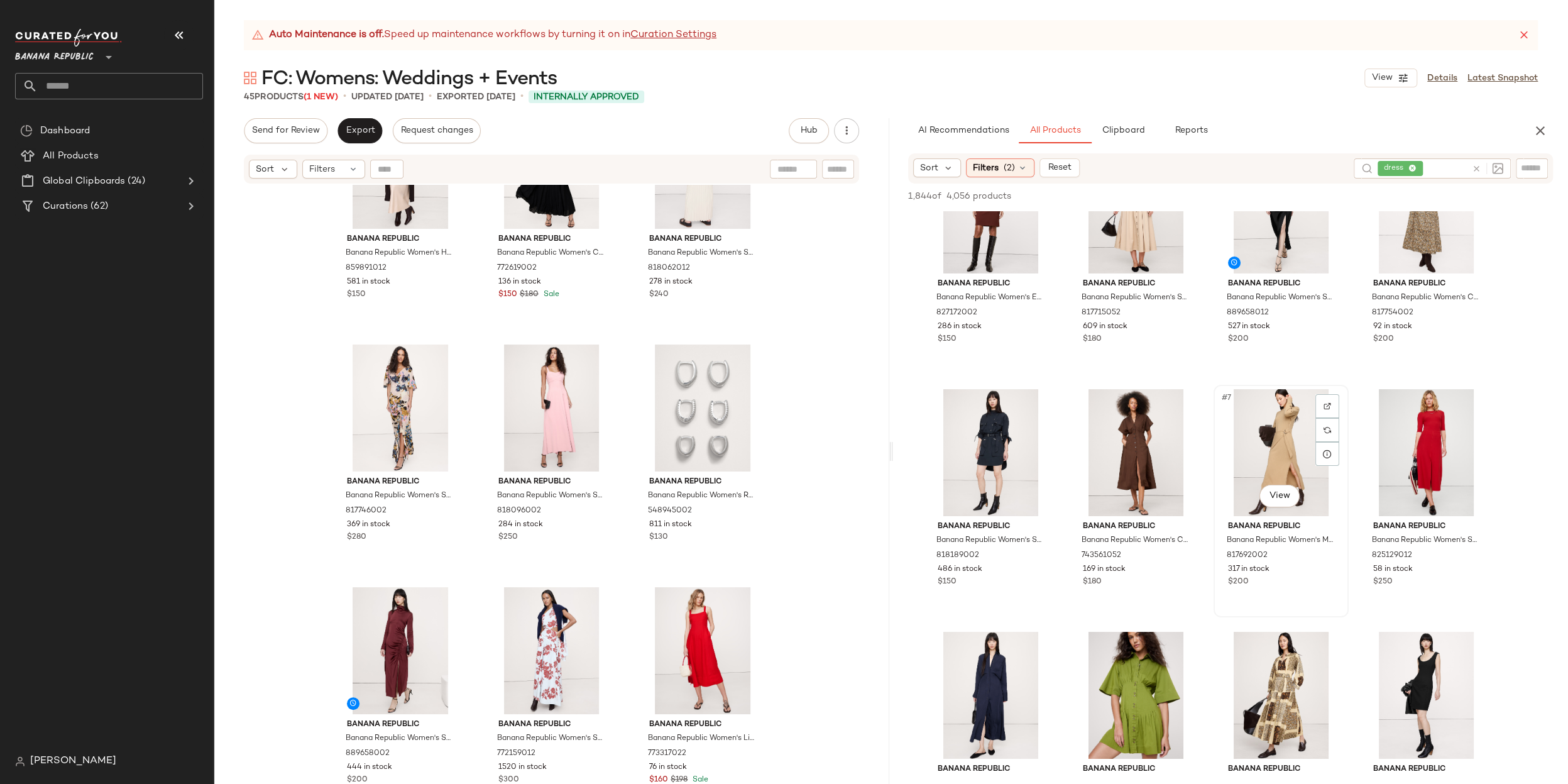
scroll to position [86, 0]
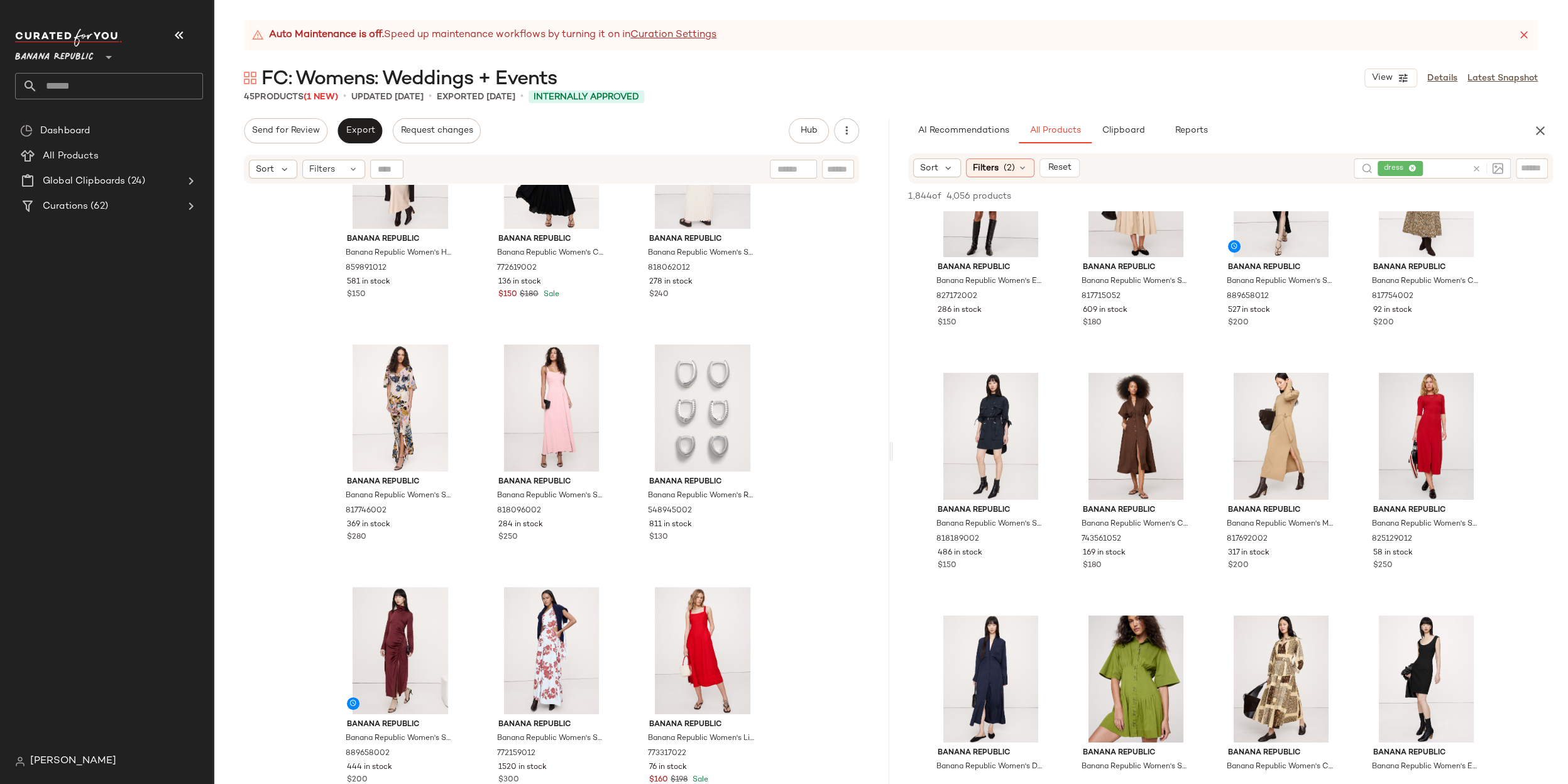
click at [1448, 174] on input "text" at bounding box center [1446, 168] width 42 height 13
type input "***"
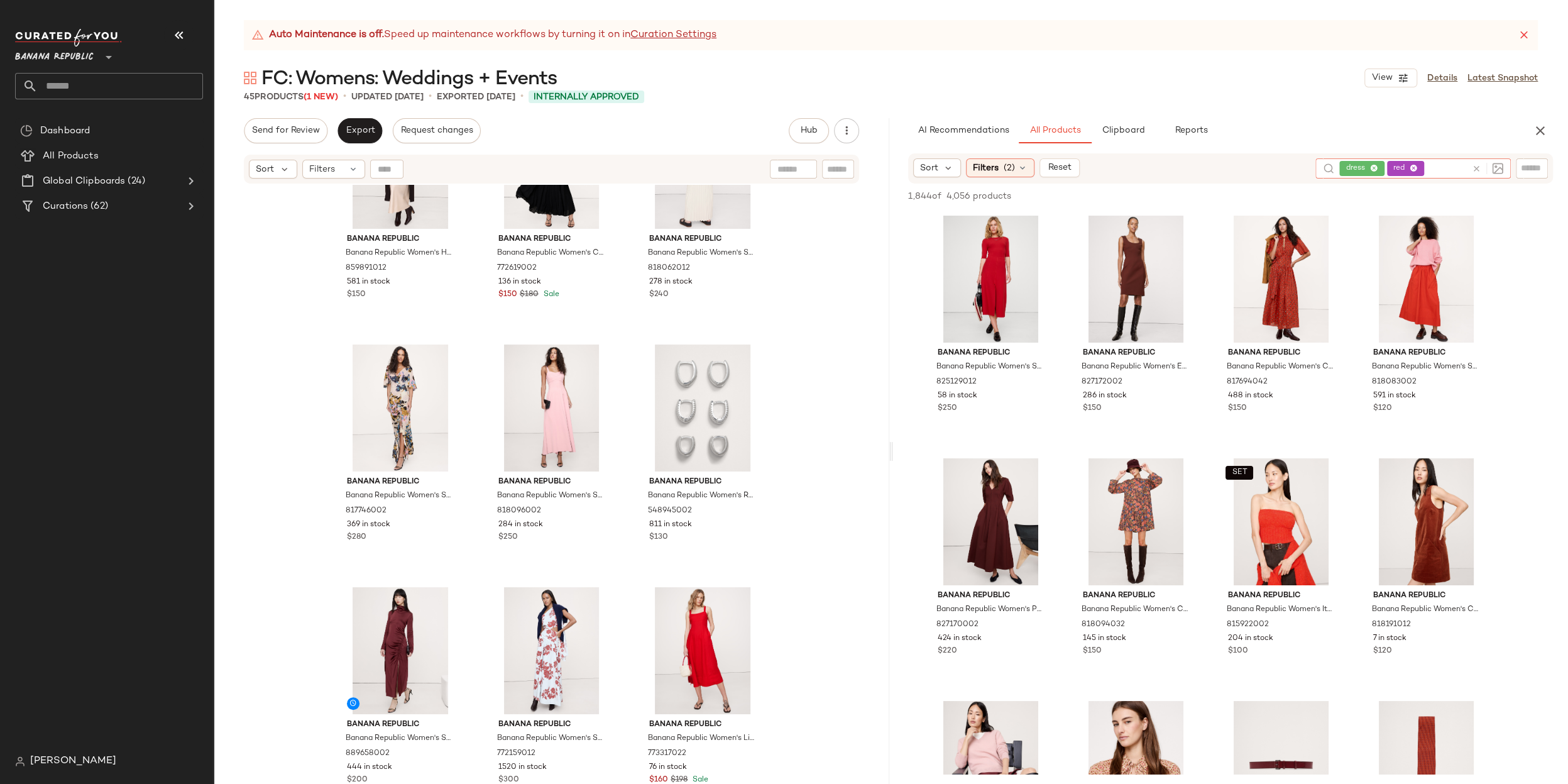
click at [1416, 169] on icon at bounding box center [1413, 168] width 8 height 8
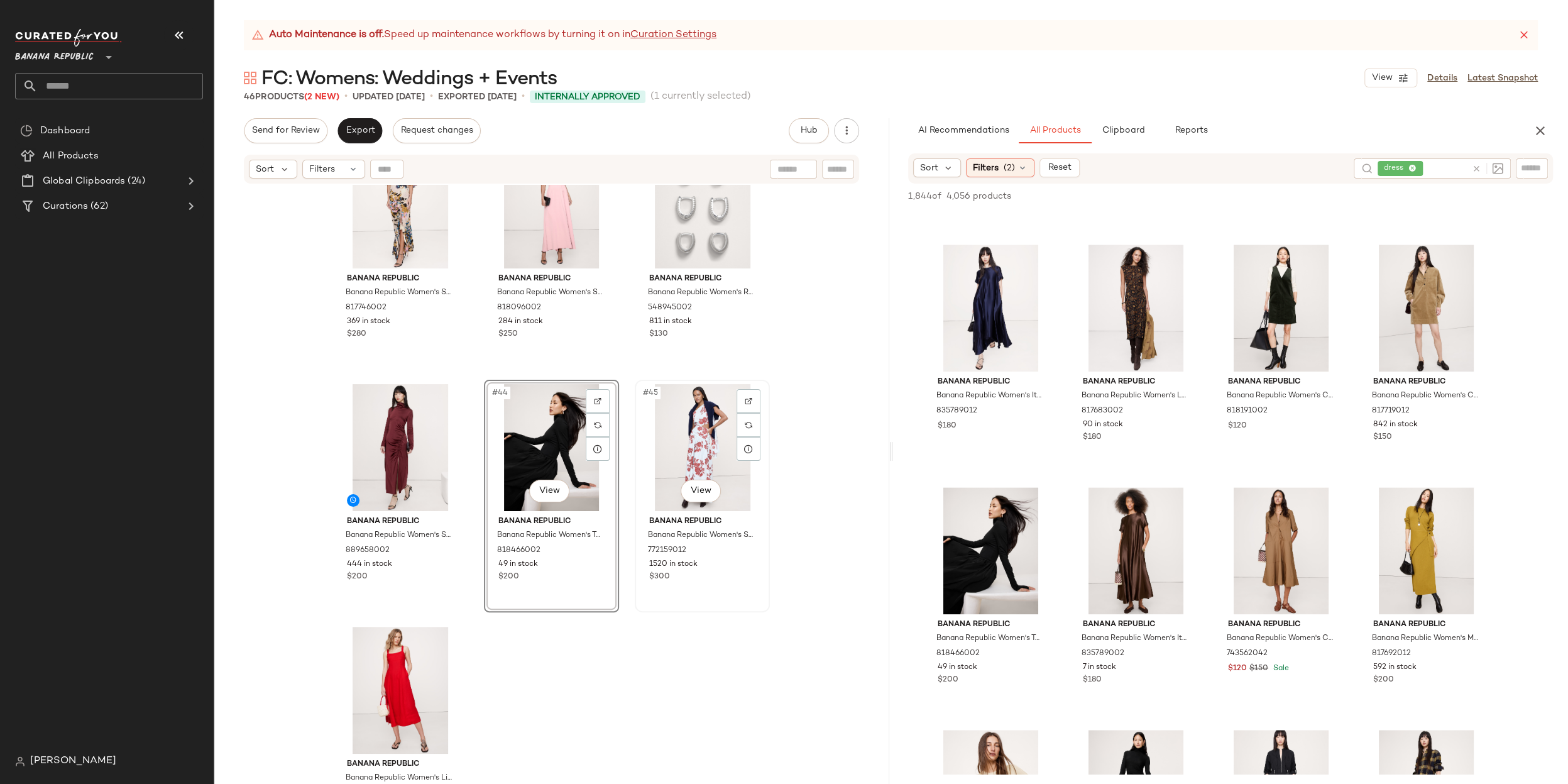
scroll to position [3254, 0]
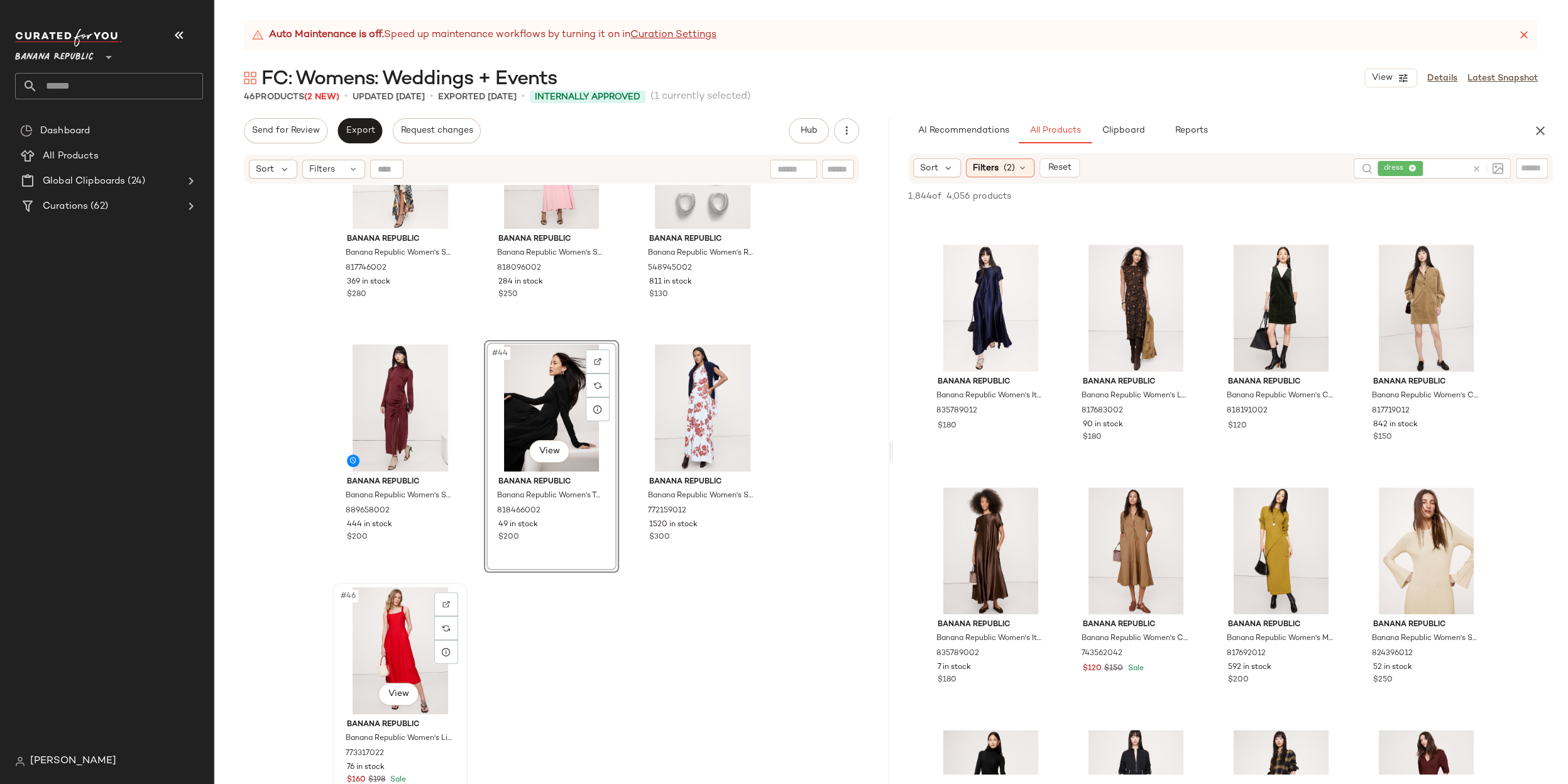
click at [409, 639] on div "#46 View" at bounding box center [400, 650] width 126 height 127
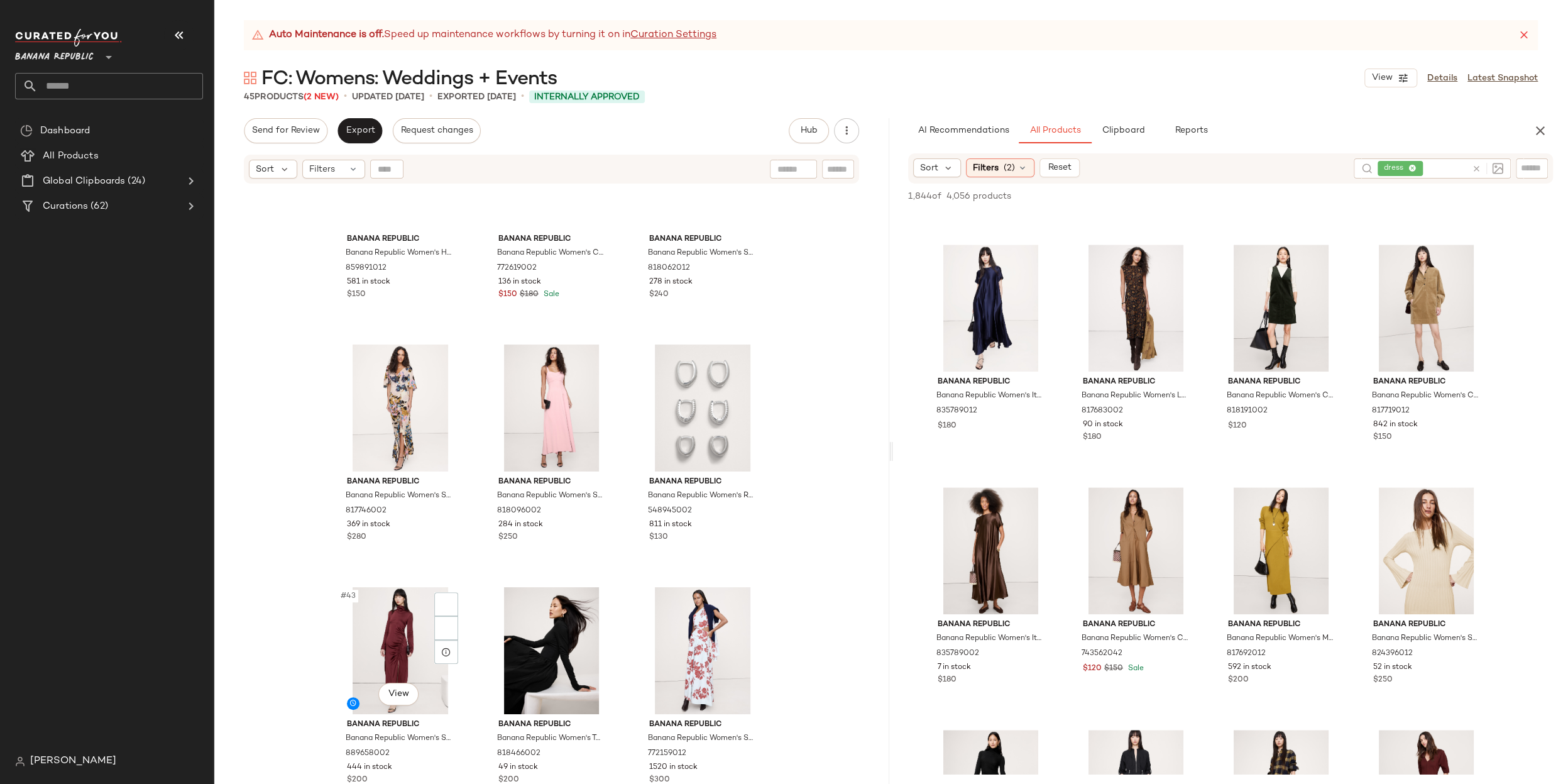
scroll to position [3012, 0]
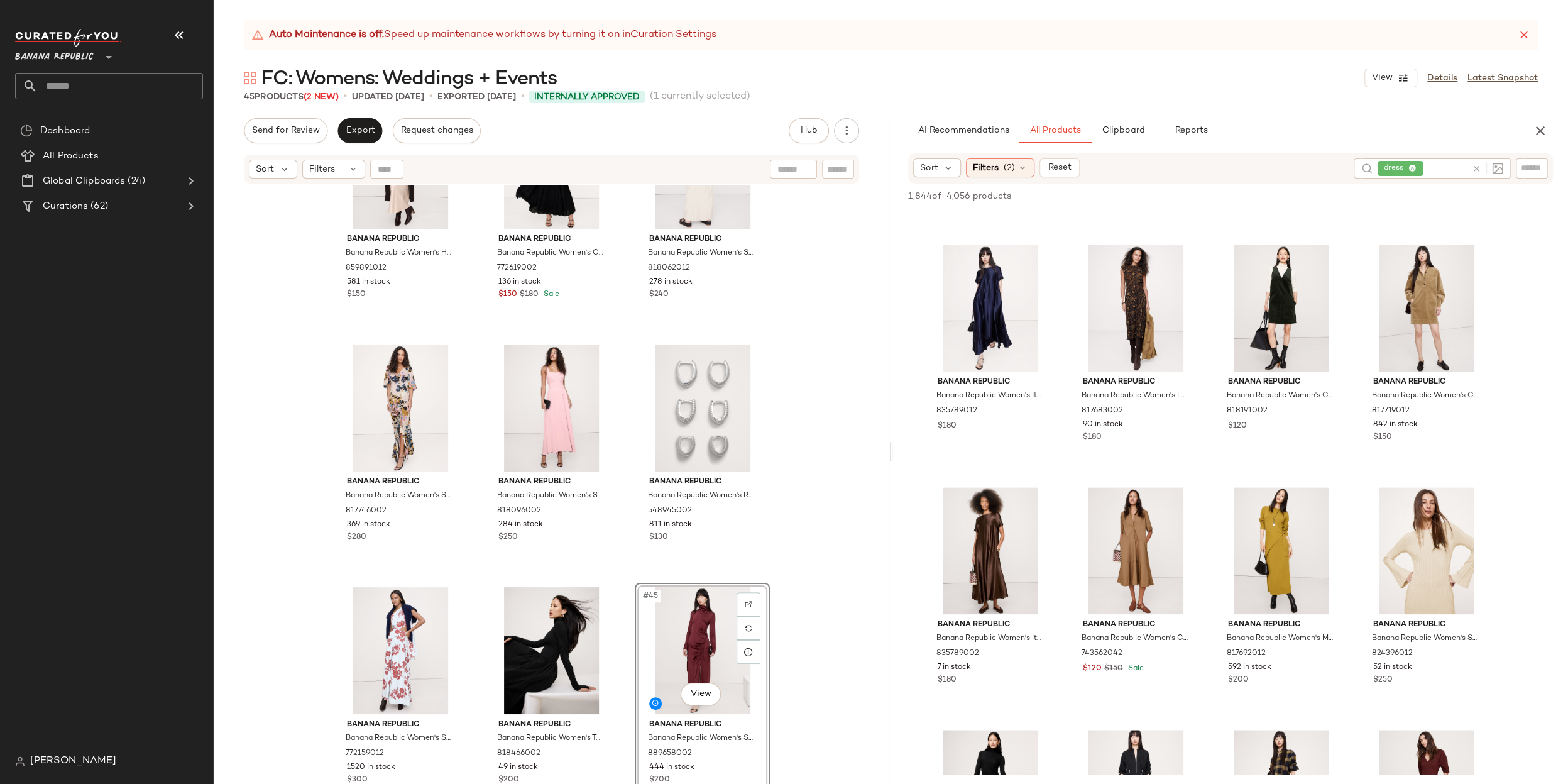
click at [811, 459] on div "SET Banana Republic Banana Republic Women's Hammered Satin Maxi Skirt Prosecco …" at bounding box center [551, 500] width 676 height 630
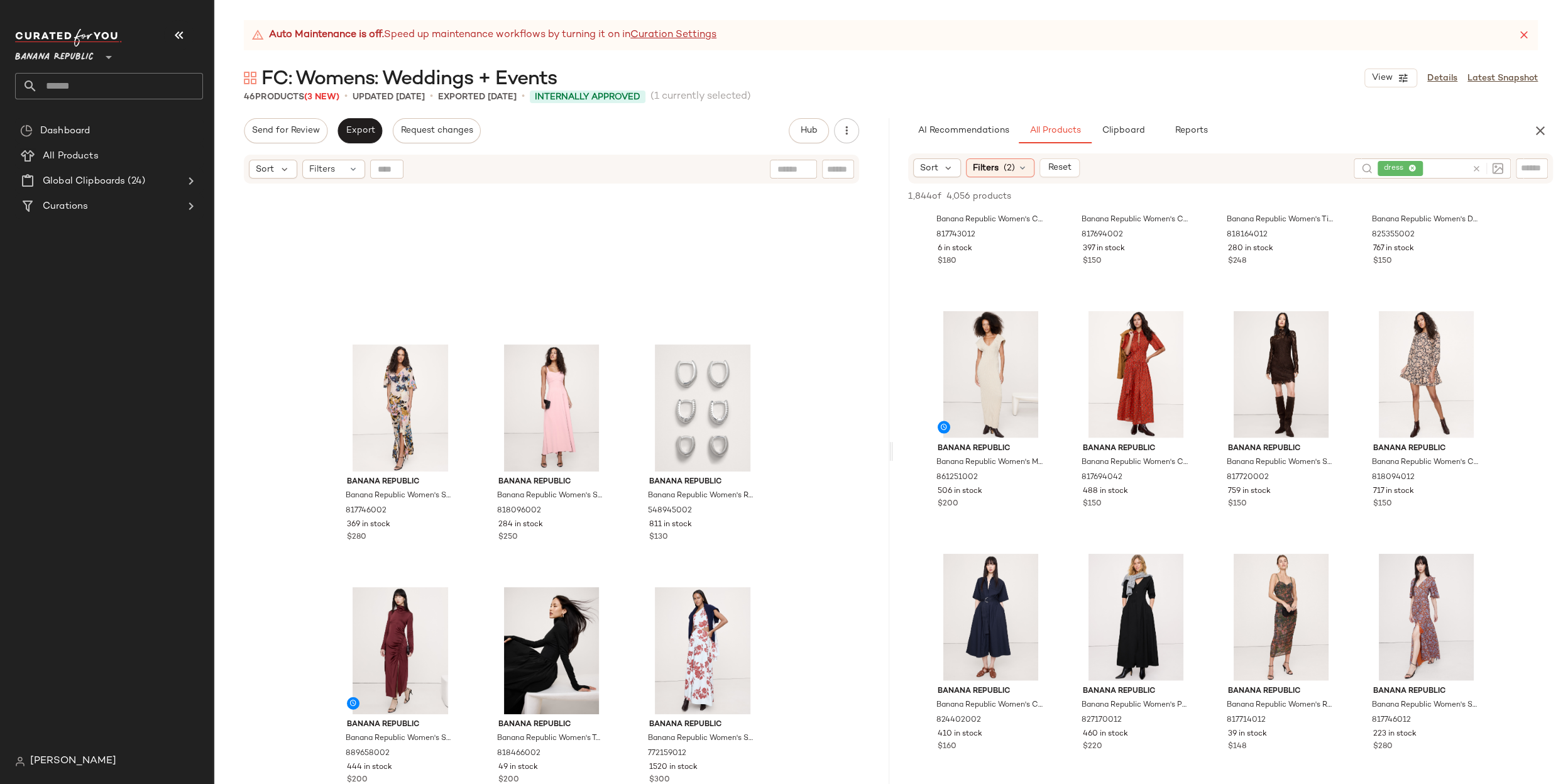
scroll to position [3254, 0]
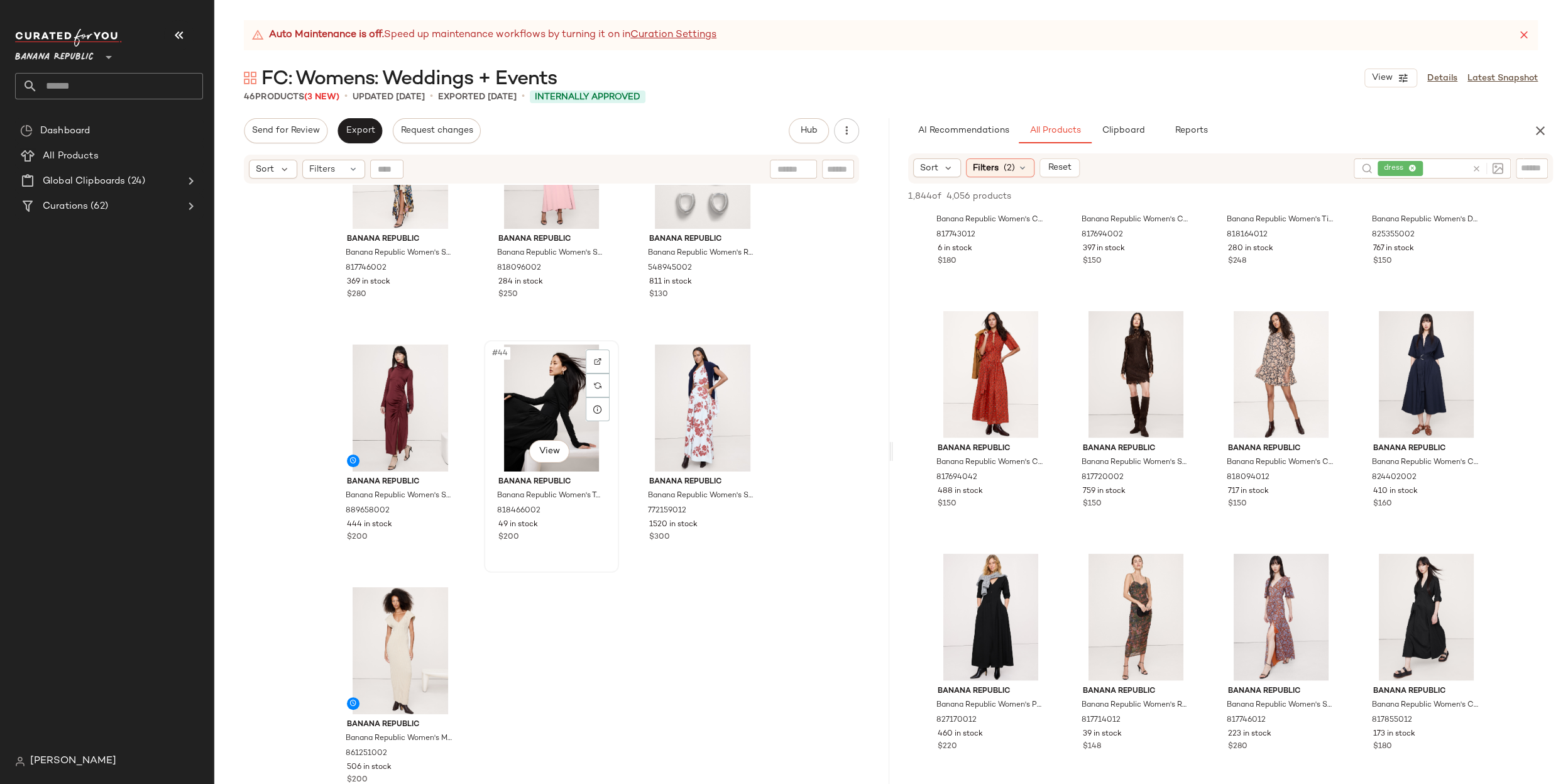
click at [550, 406] on div "#44 View" at bounding box center [551, 408] width 126 height 127
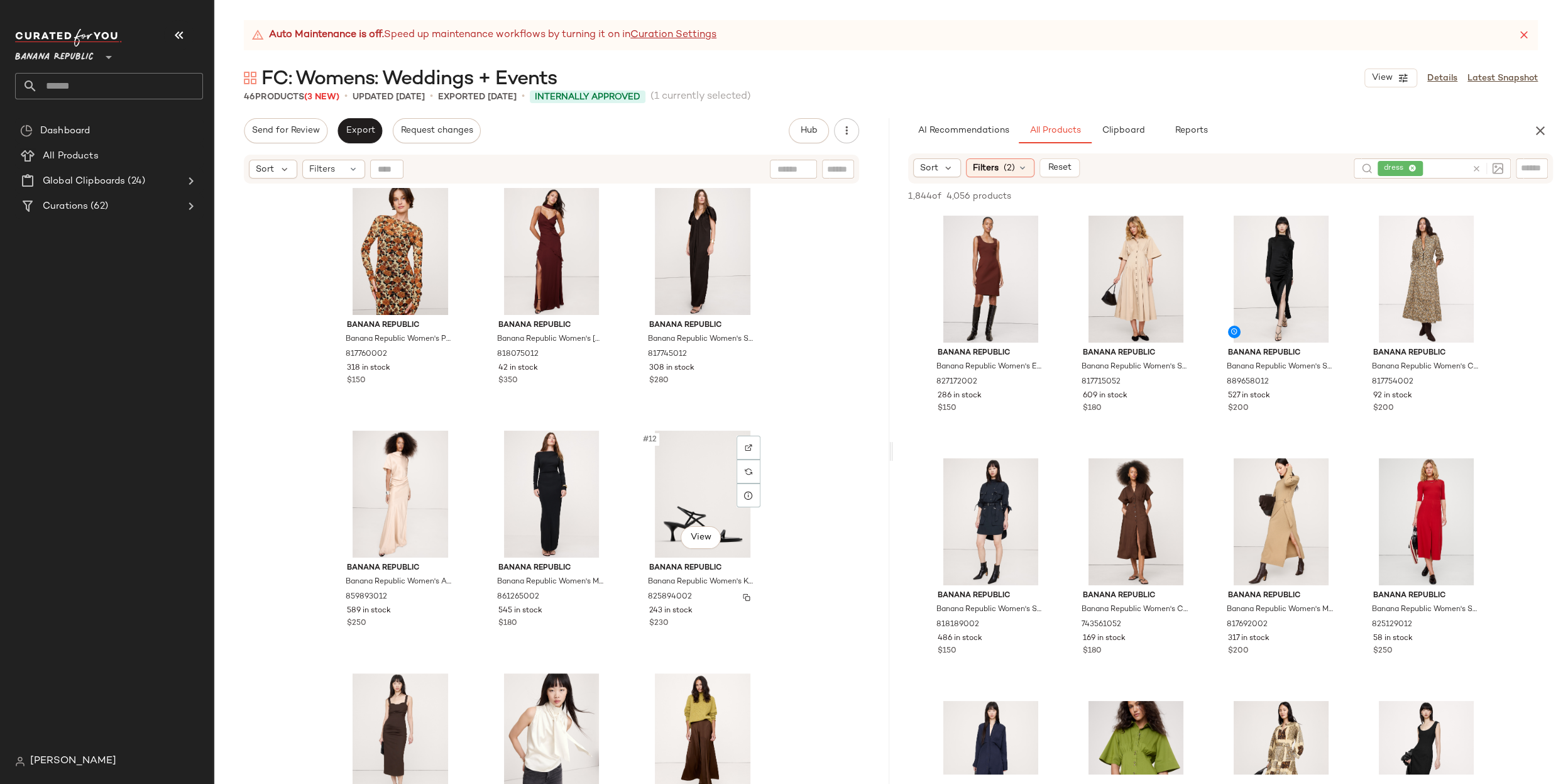
scroll to position [502, 0]
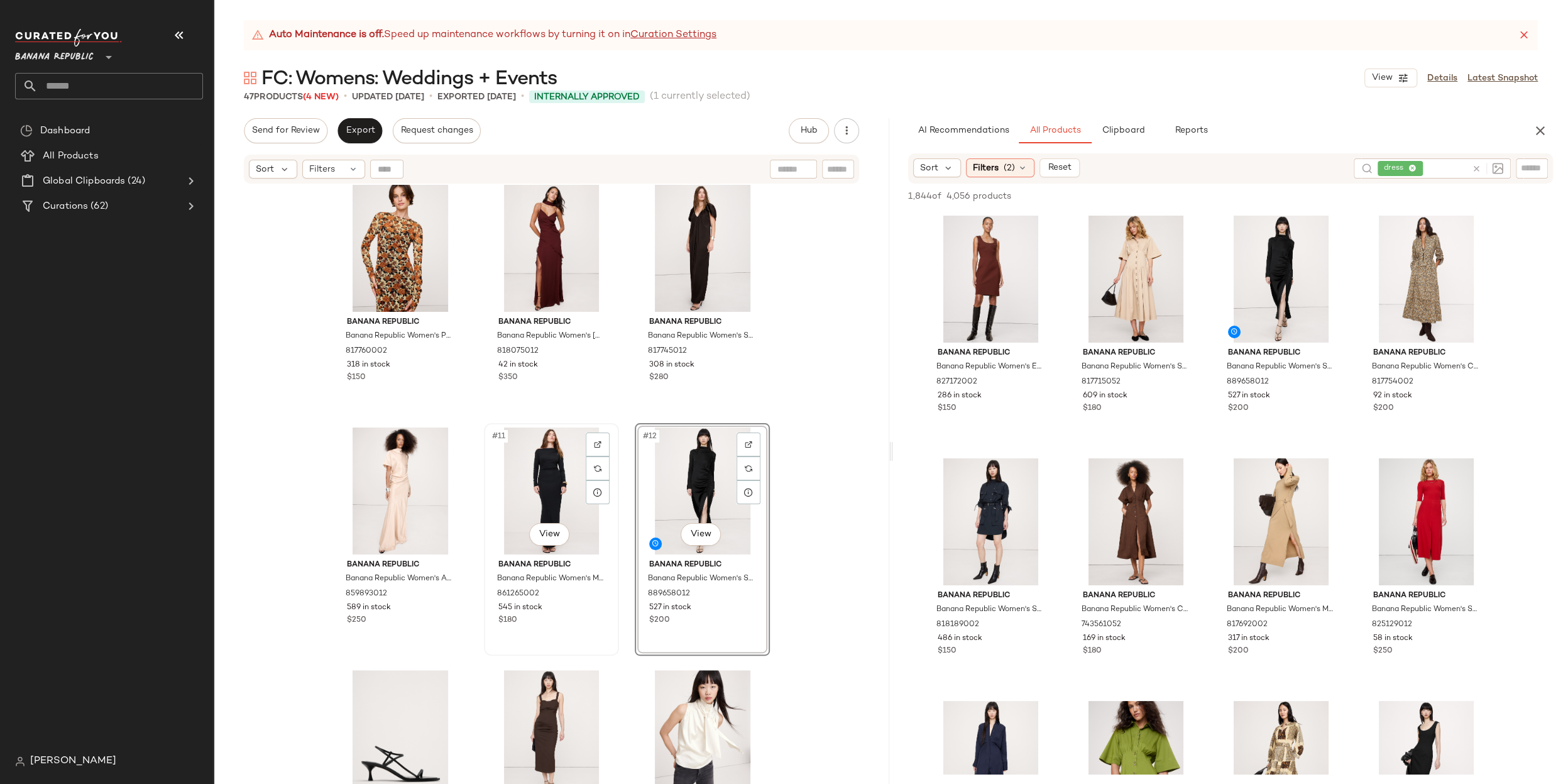
click at [523, 474] on div "#11 View" at bounding box center [551, 491] width 126 height 127
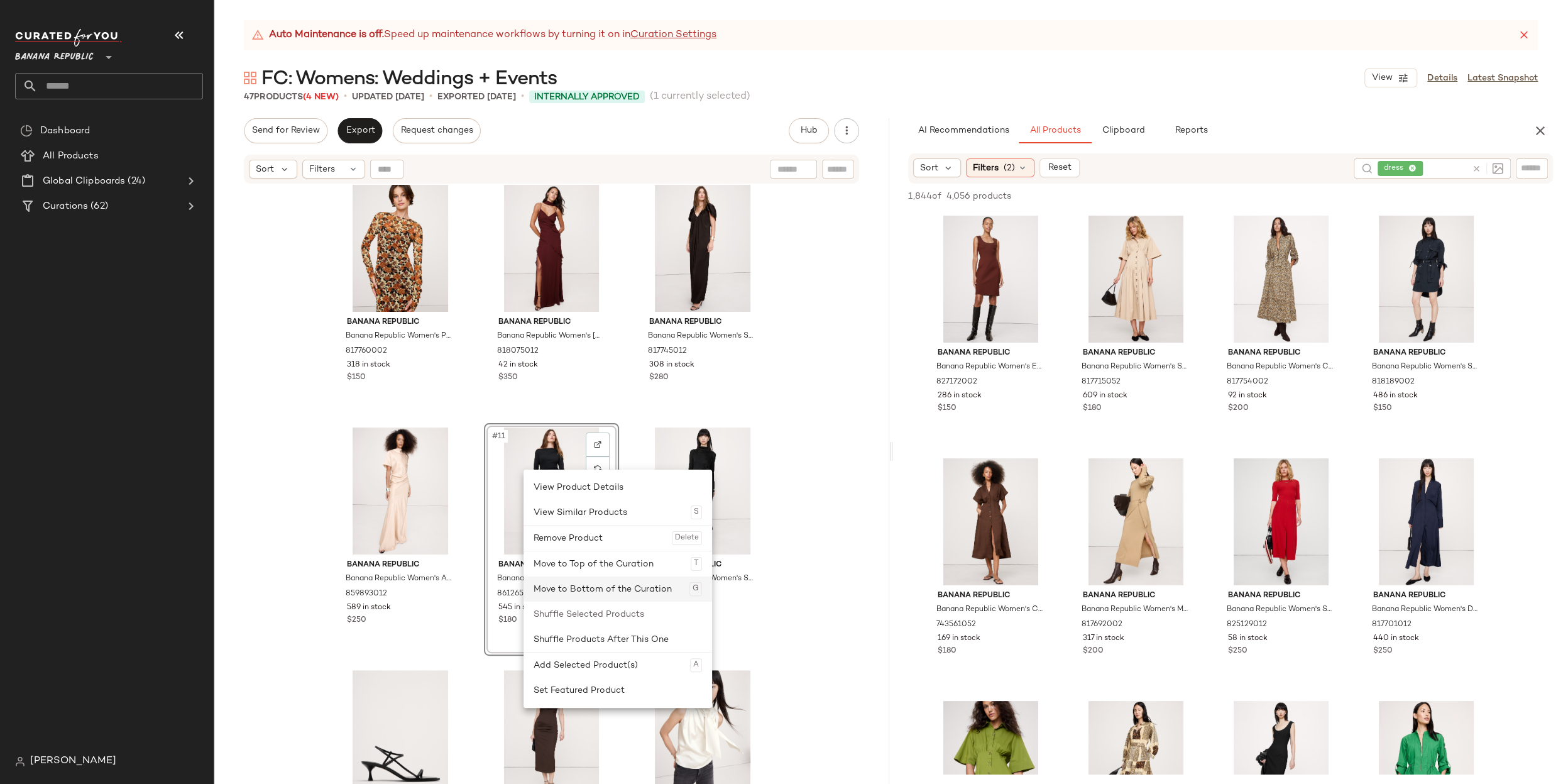
click at [576, 597] on div "Move to Bottom of the Curation G" at bounding box center [617, 589] width 168 height 25
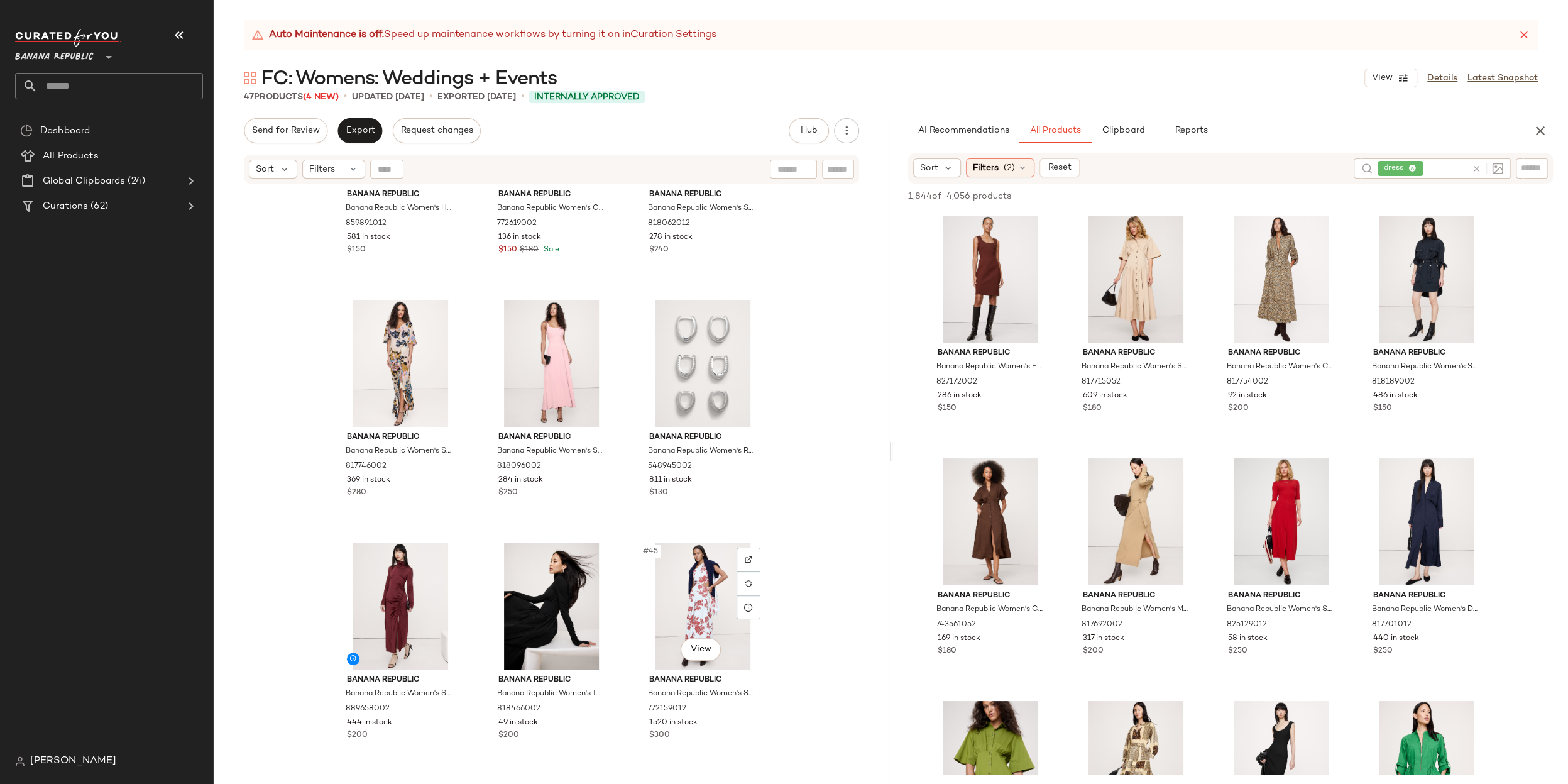
scroll to position [3254, 0]
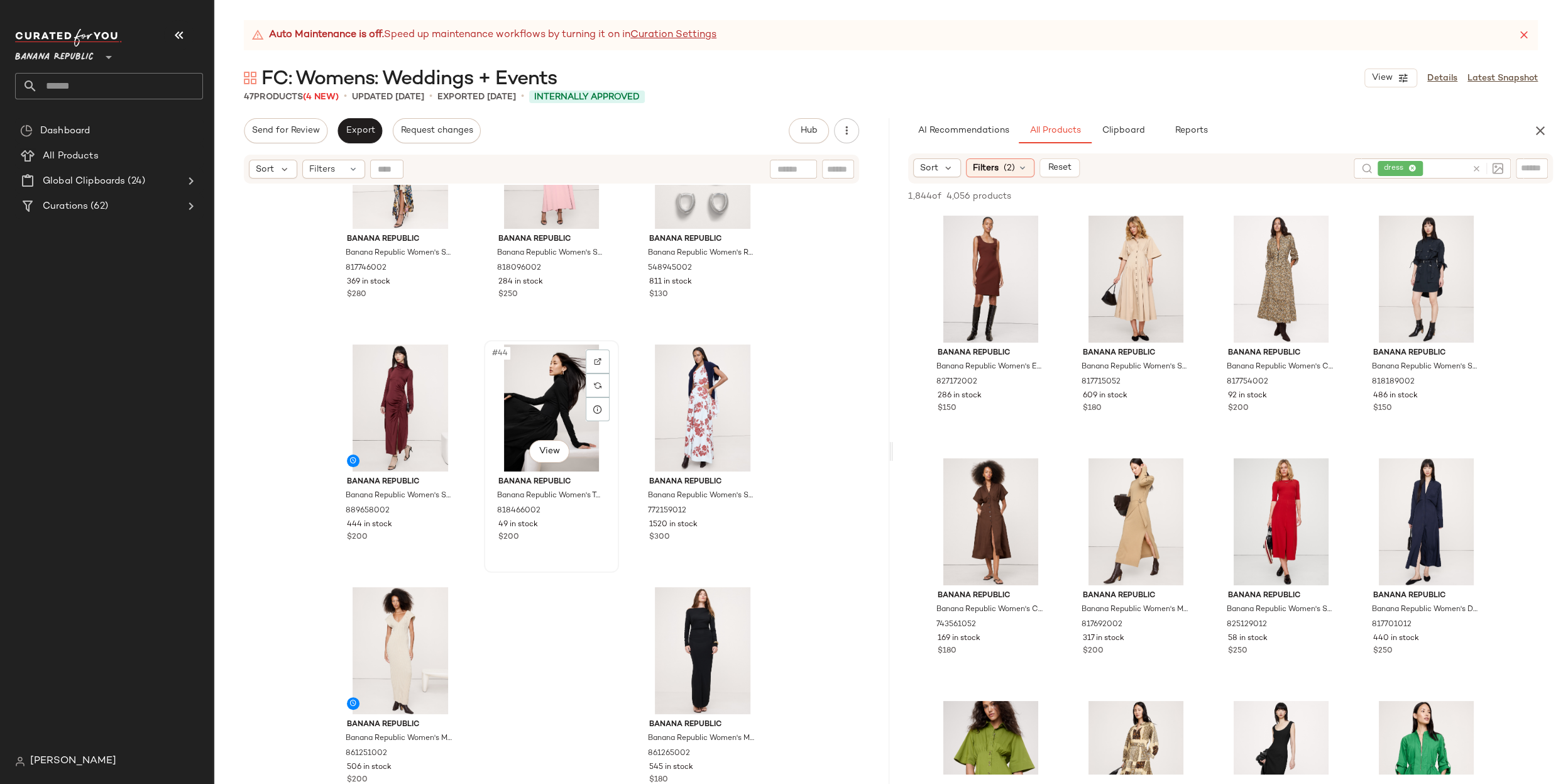
click at [502, 431] on div "#44 View" at bounding box center [551, 408] width 126 height 127
click at [402, 642] on div "#46 View" at bounding box center [400, 650] width 126 height 127
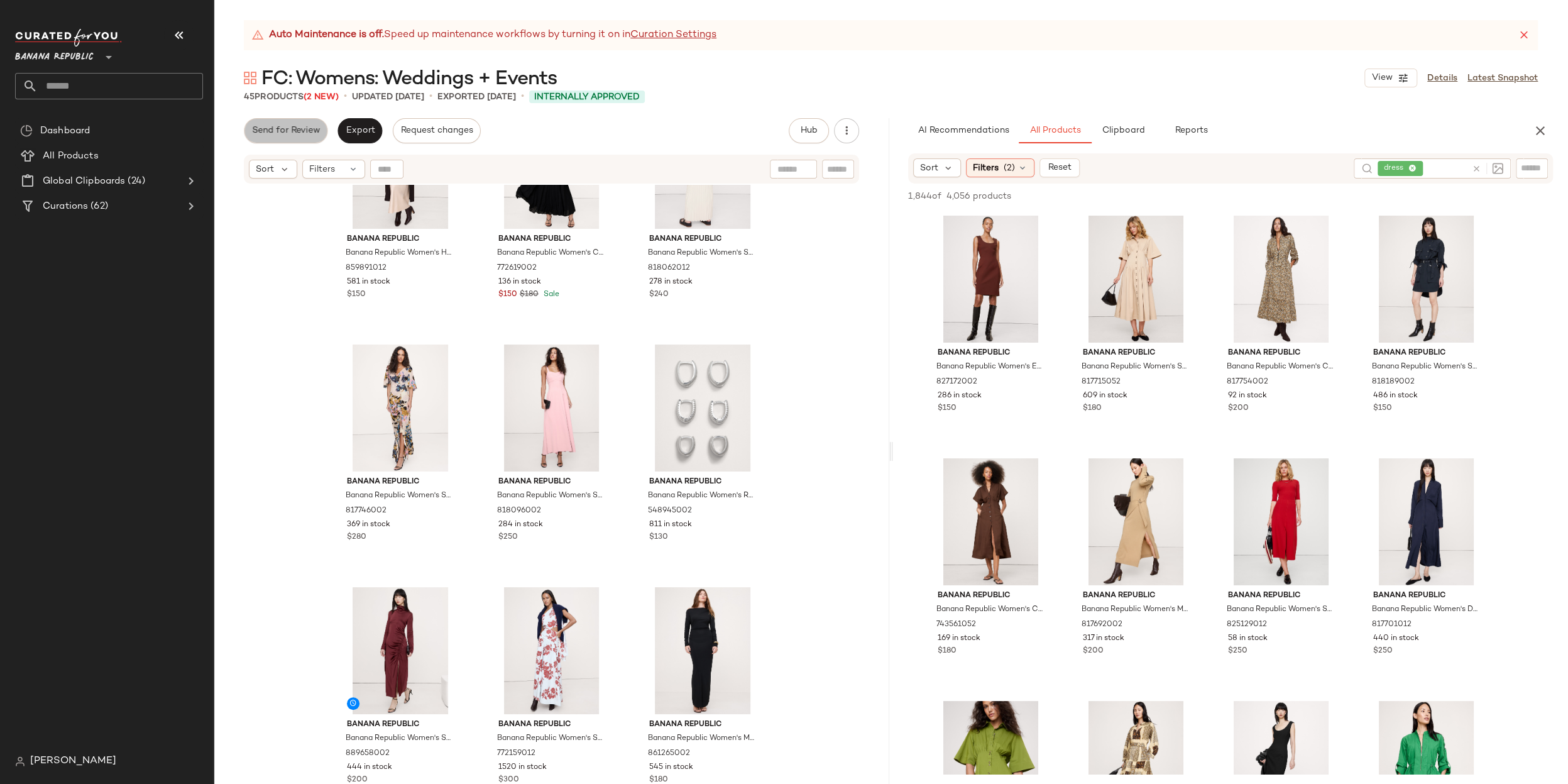
click at [303, 139] on button "Send for Review" at bounding box center [285, 131] width 84 height 25
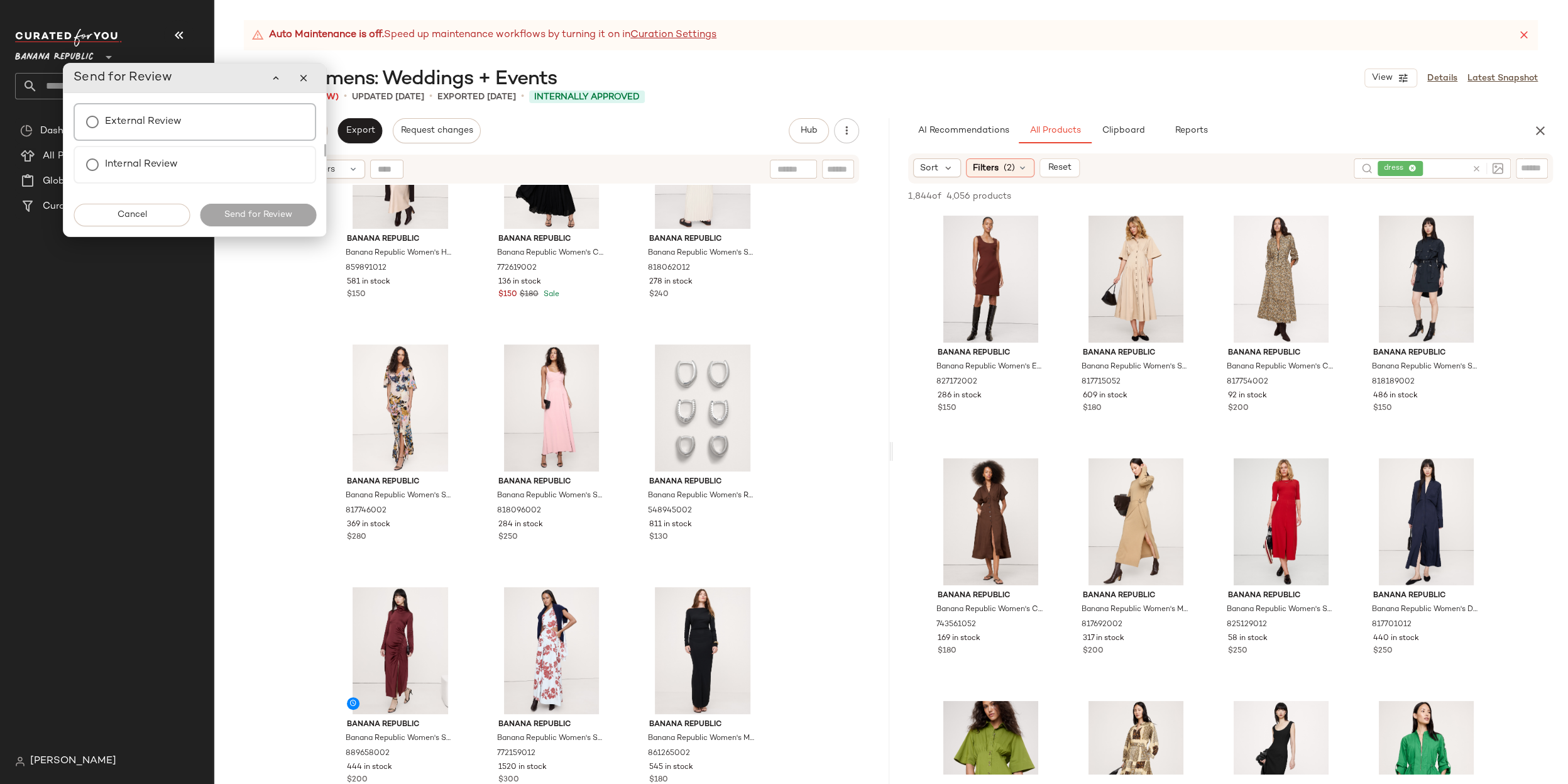
click at [220, 118] on div "External Review" at bounding box center [194, 122] width 242 height 38
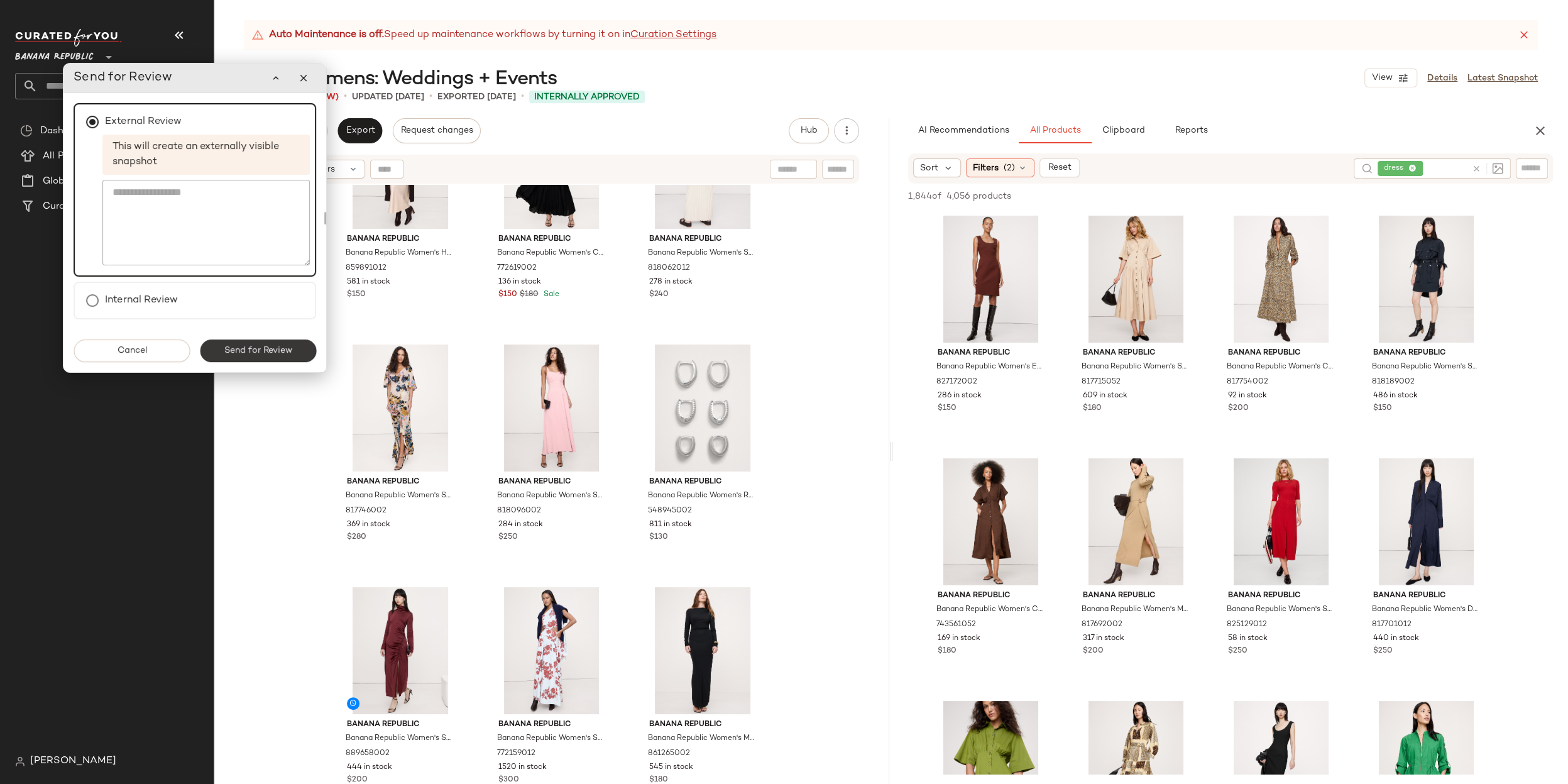
click at [257, 341] on button "Send for Review" at bounding box center [258, 350] width 116 height 22
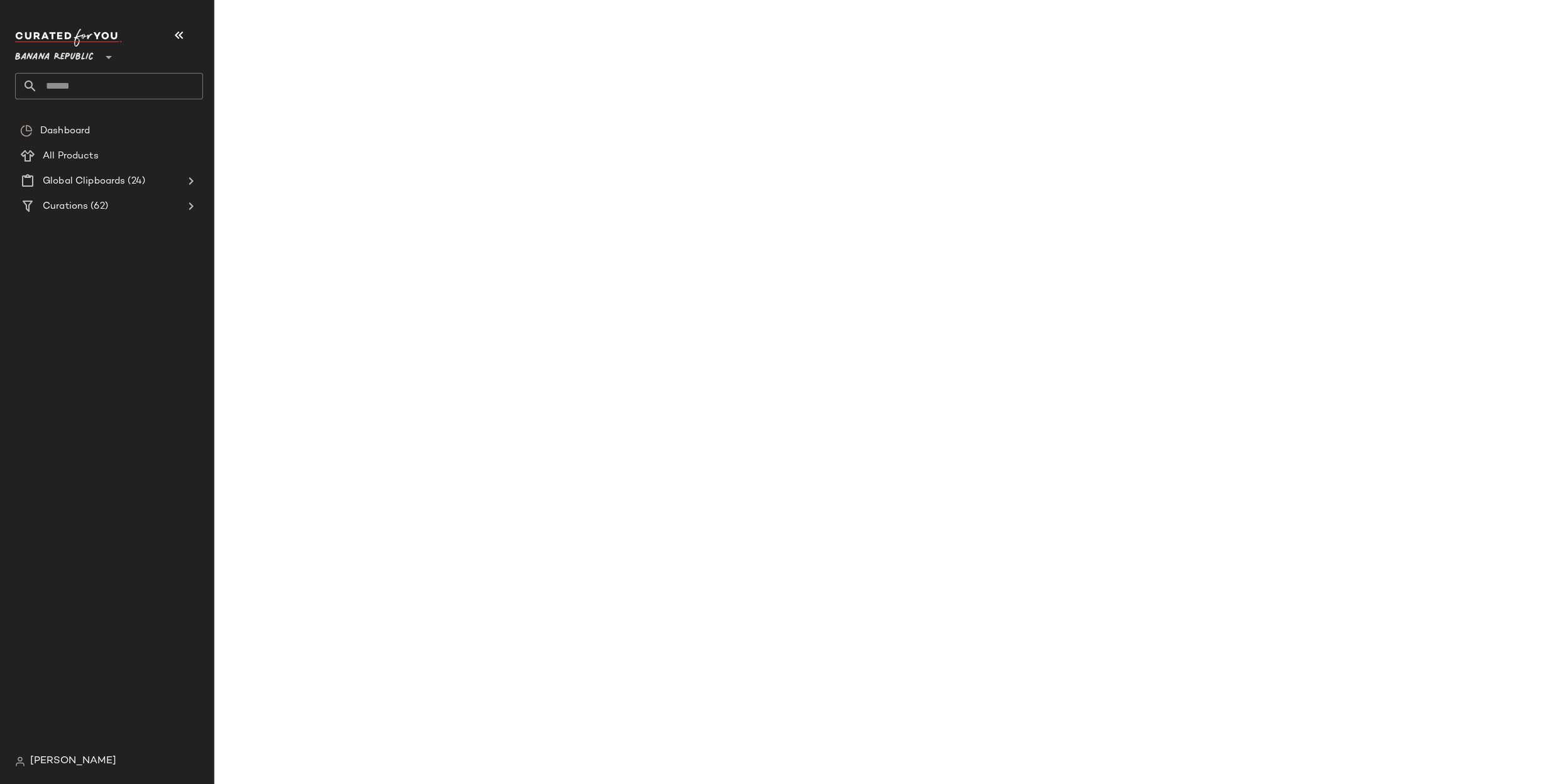
scroll to position [3254, 0]
